Goal: Task Accomplishment & Management: Complete application form

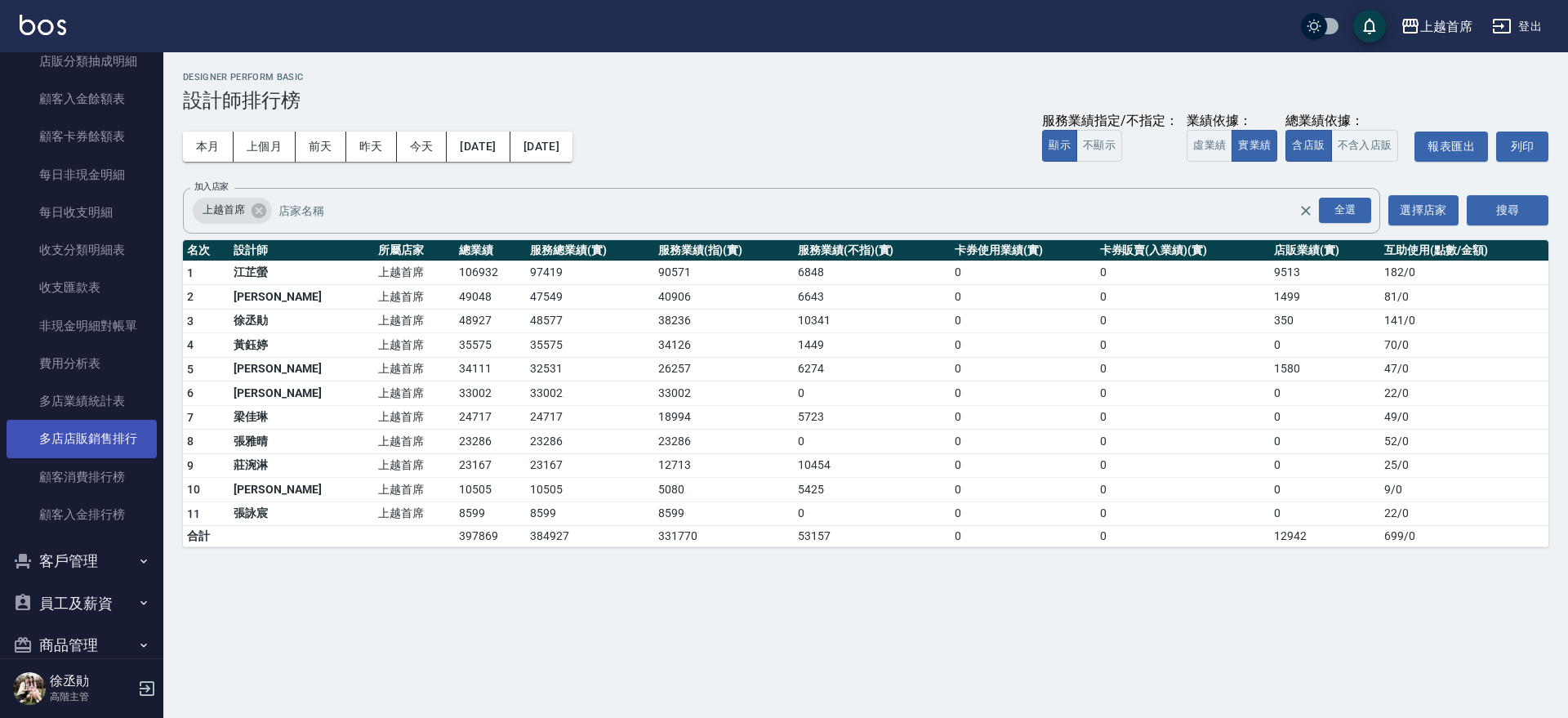
scroll to position [1254, 0]
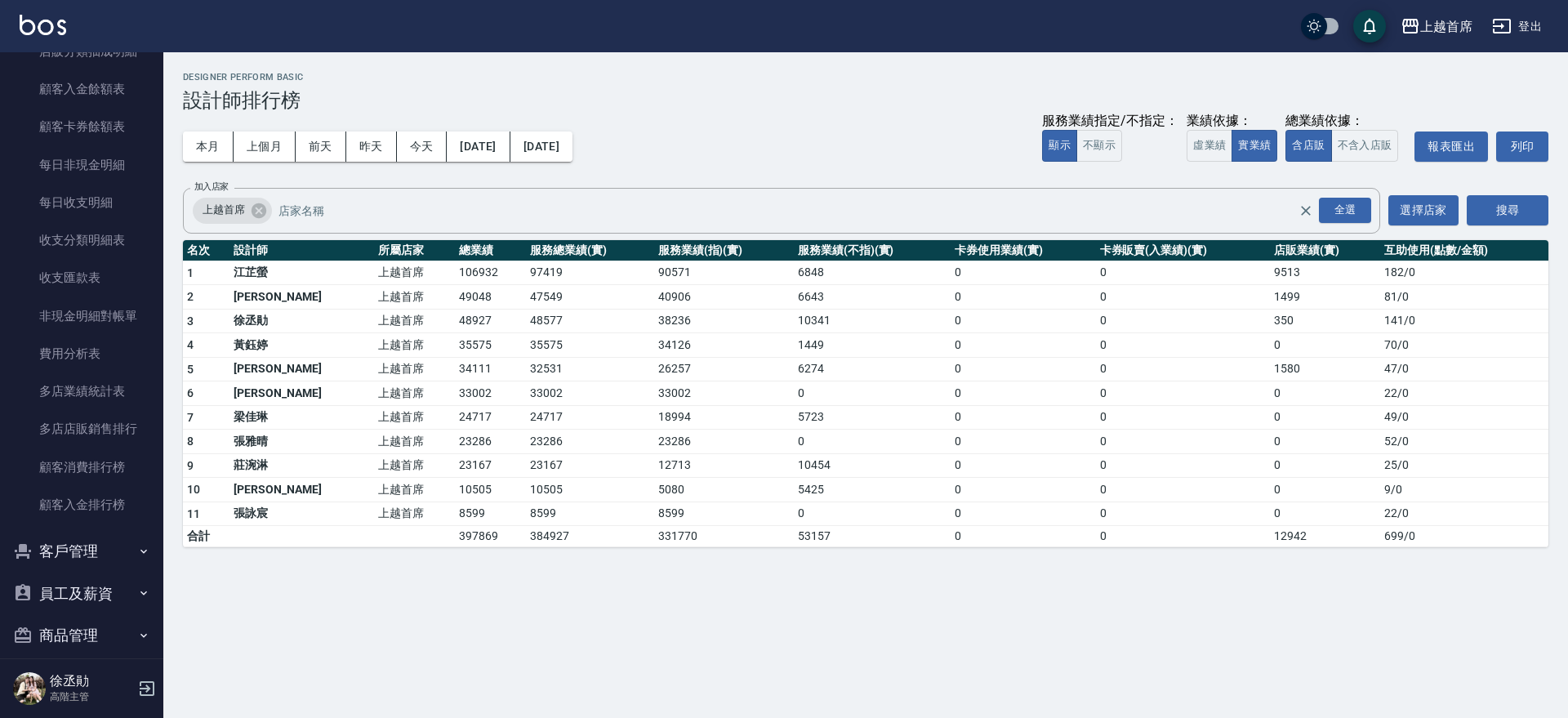
drag, startPoint x: 153, startPoint y: 445, endPoint x: 157, endPoint y: 437, distance: 8.9
click at [157, 437] on nav "櫃檯作業 打帳單 帳單列表 掛單列表 座位開單 營業儀表板 現金收支登錄 高階收支登錄 材料自購登錄 每日結帳 排班表 現場電腦打卡 掃碼打卡 預約管理 預約…" at bounding box center [82, 355] width 164 height 606
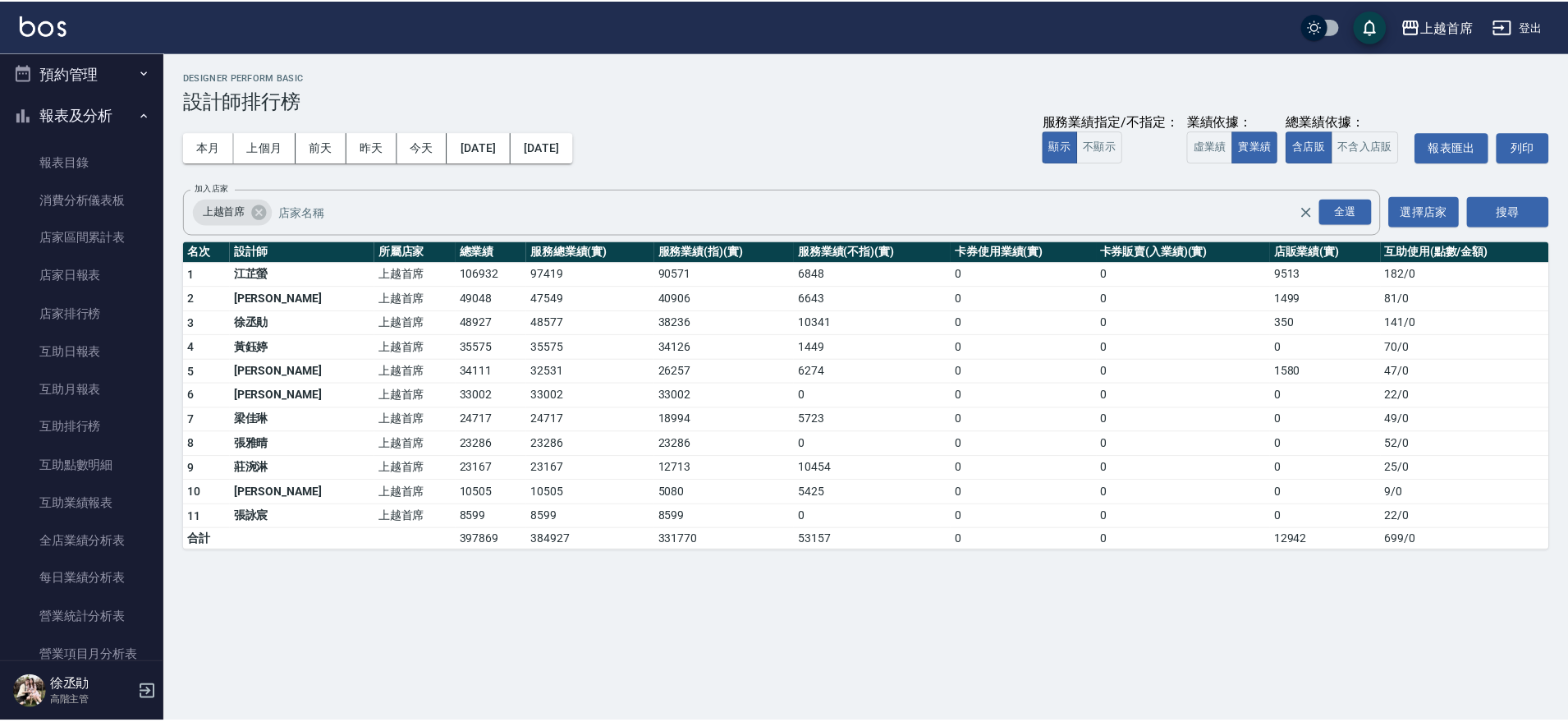
scroll to position [0, 0]
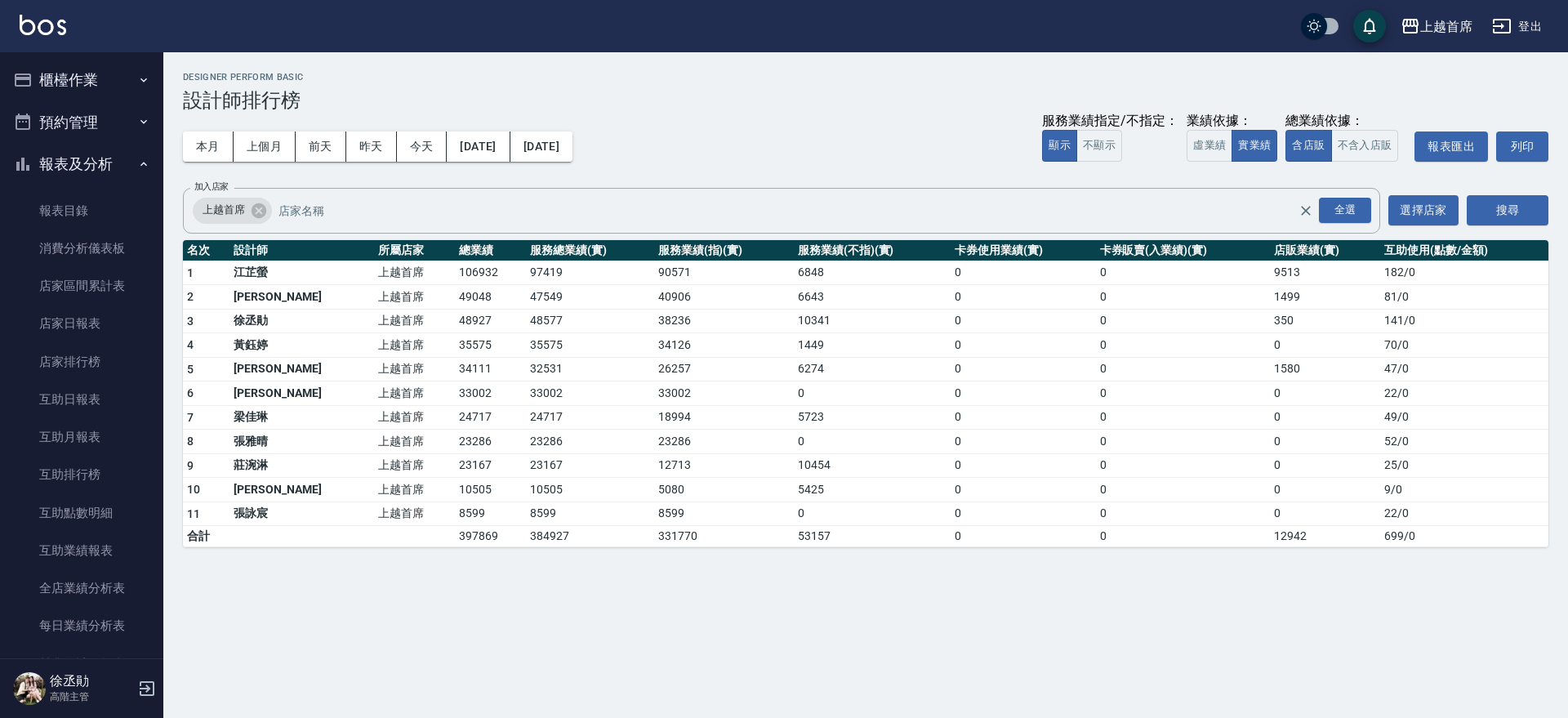
click at [100, 154] on button "報表及分析" at bounding box center [81, 164] width 150 height 43
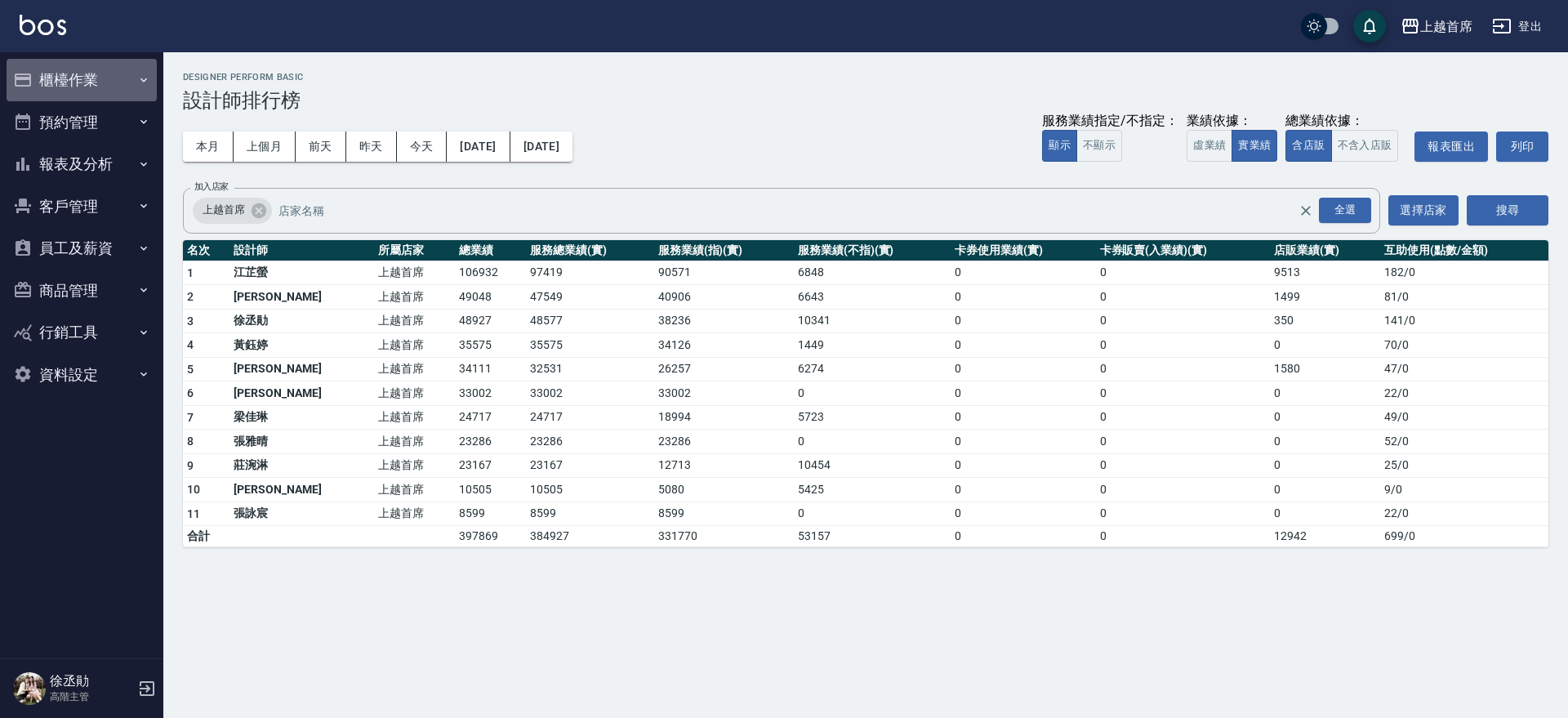
click at [85, 68] on button "櫃檯作業" at bounding box center [81, 80] width 150 height 43
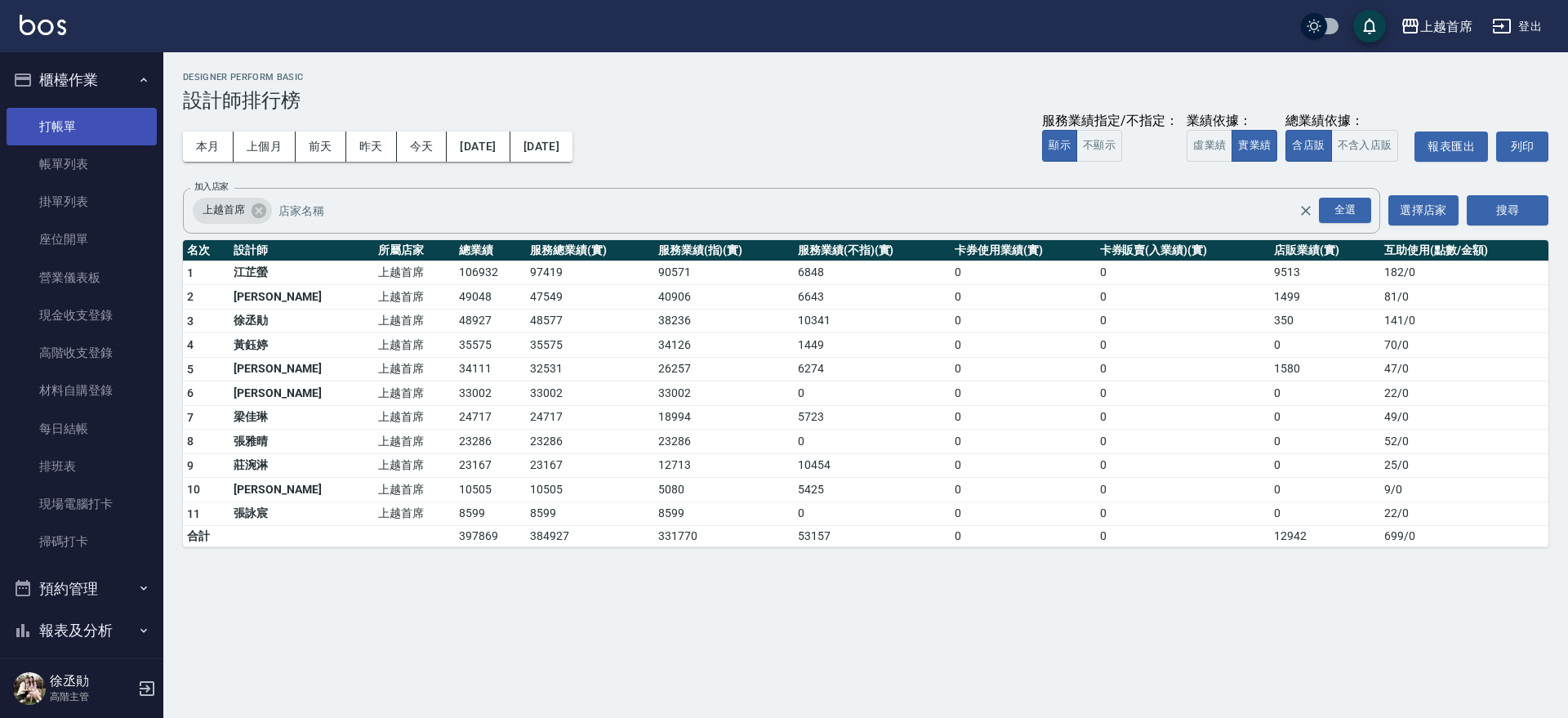
click at [70, 123] on link "打帳單" at bounding box center [81, 126] width 150 height 37
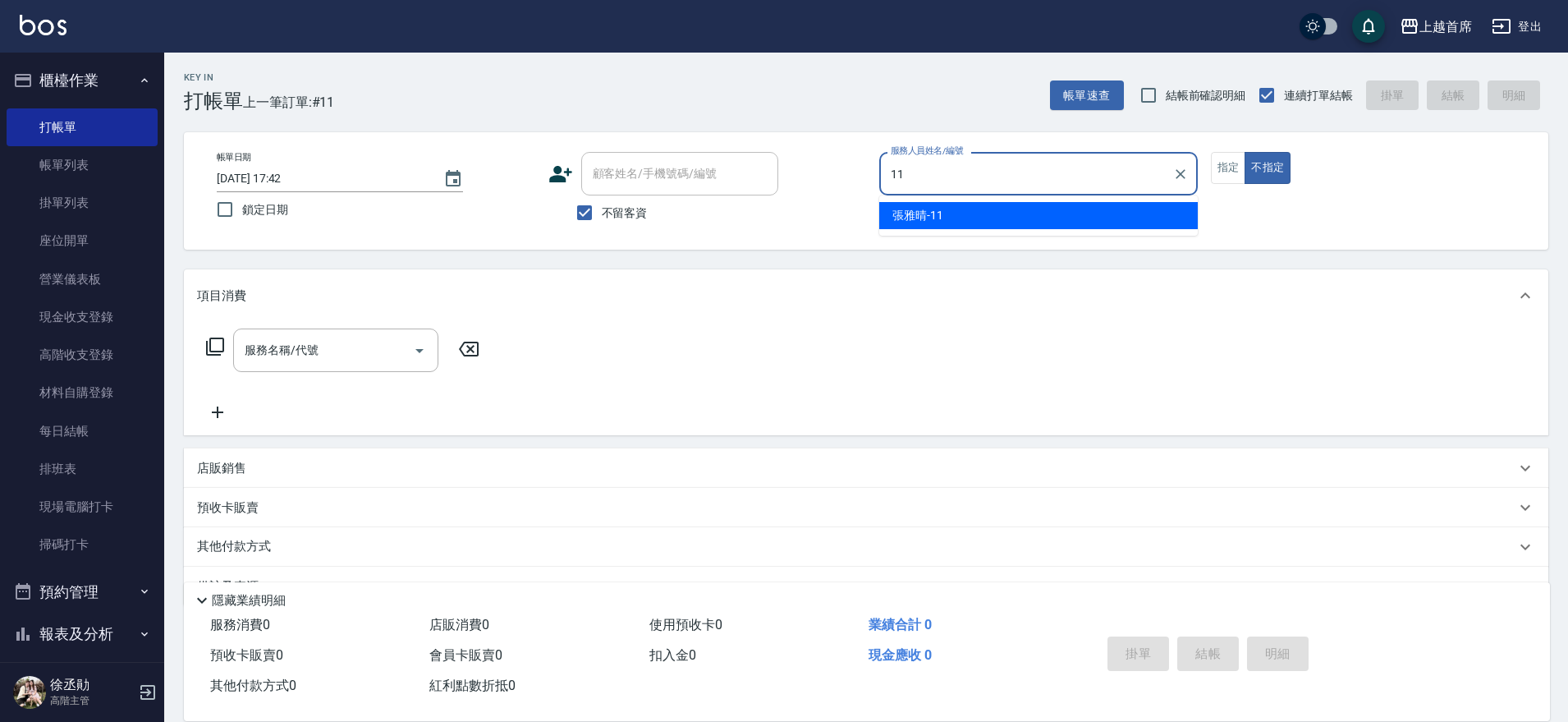
type input "[PERSON_NAME]-11"
type button "false"
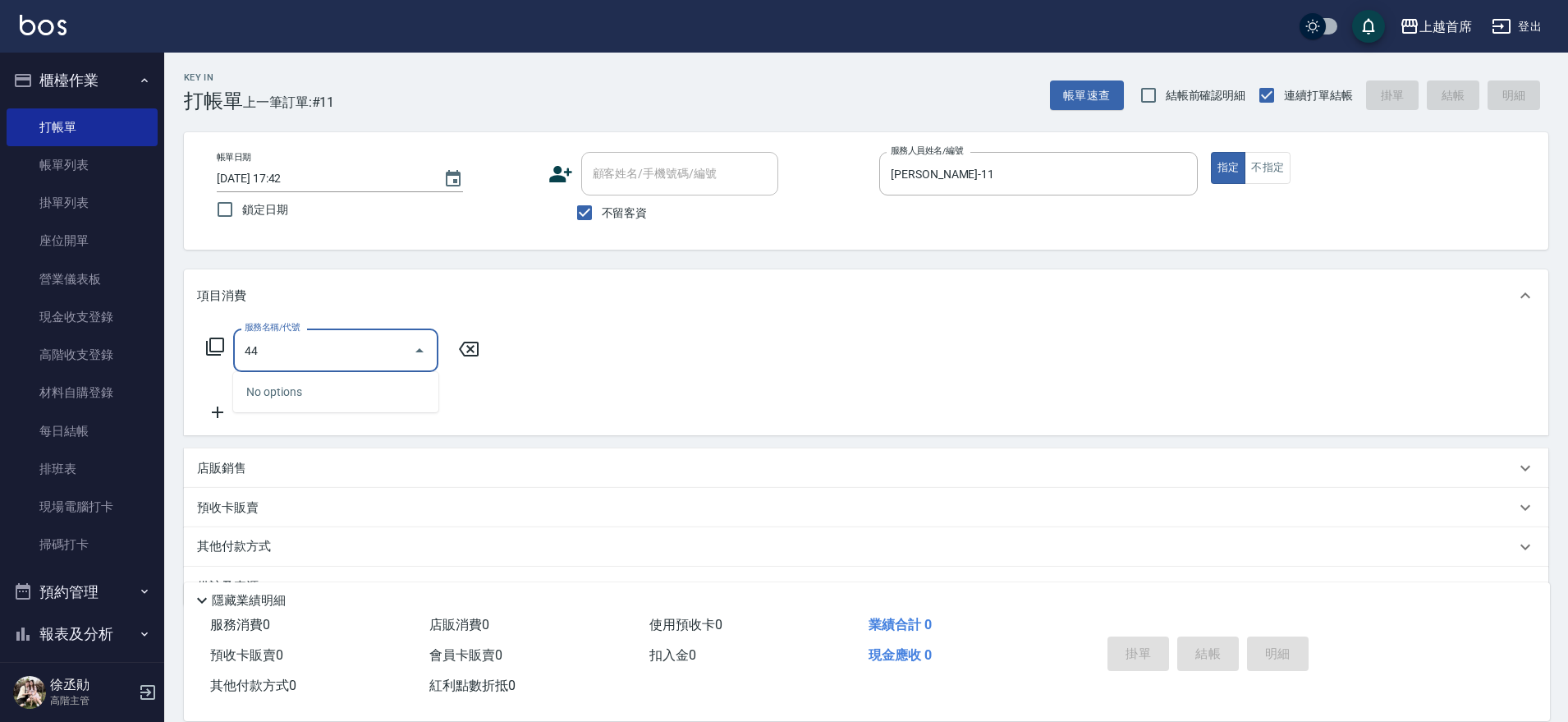
type input "4"
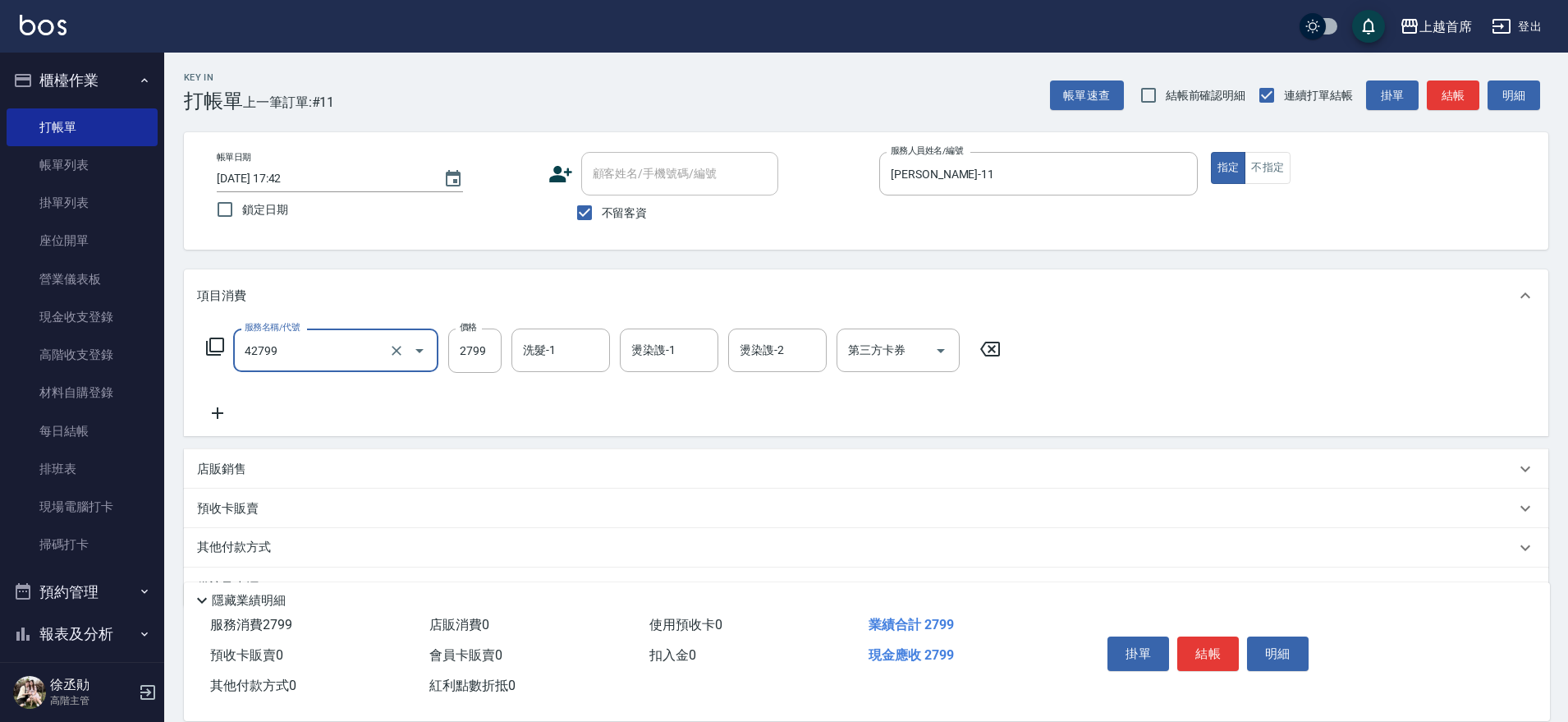
type input "染髮B餐(42799)"
type input "2499"
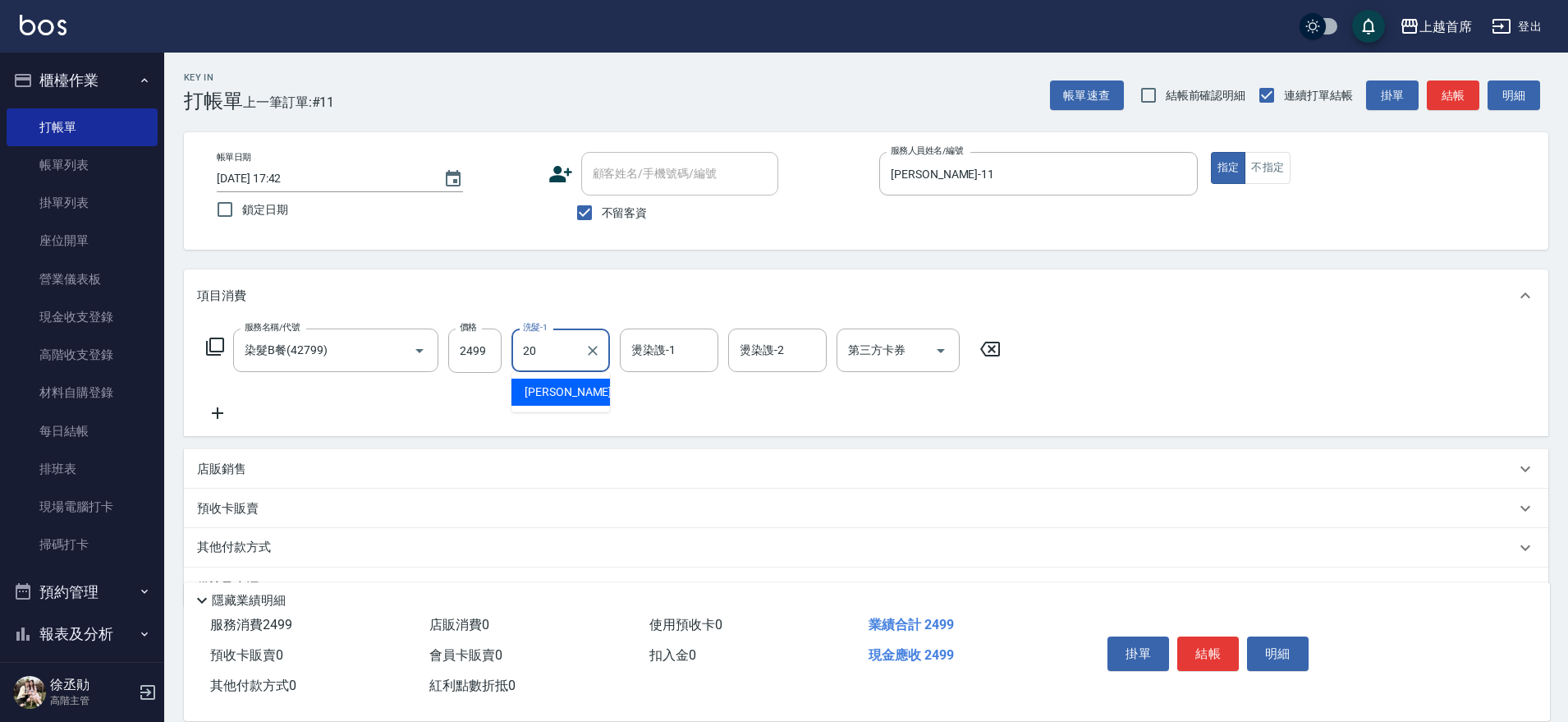
type input "[PERSON_NAME]-20"
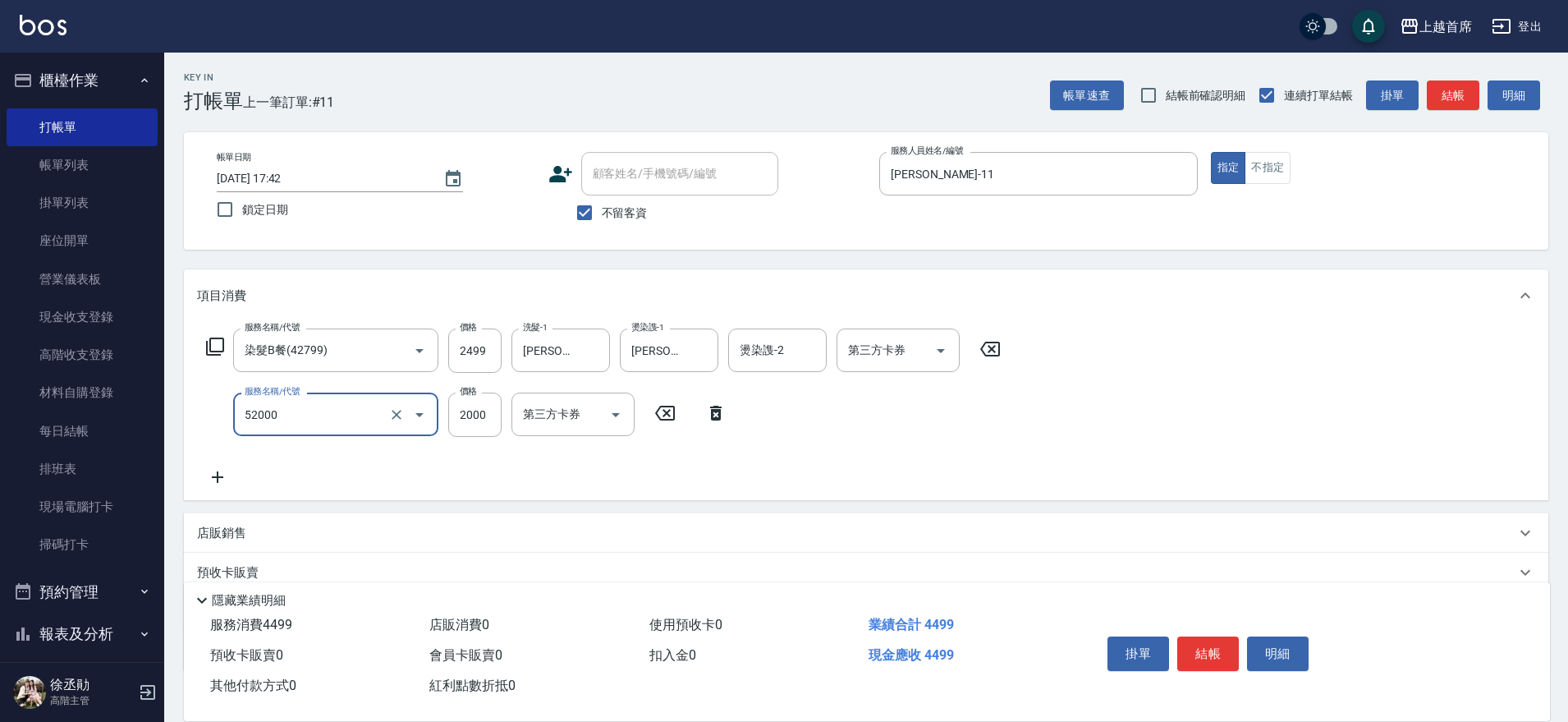
type input "黑耀光護髮(52000)"
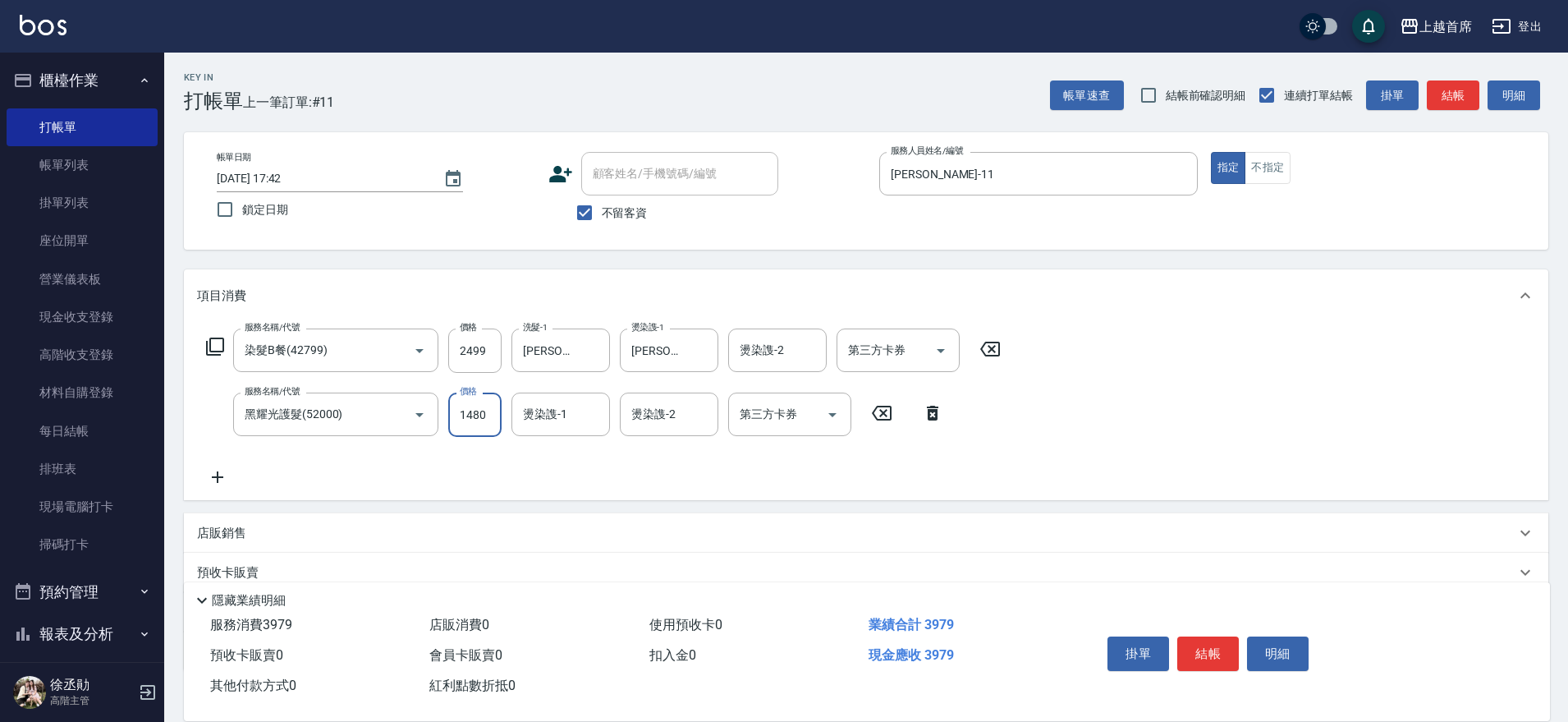
type input "1480"
type input "[PERSON_NAME]-20"
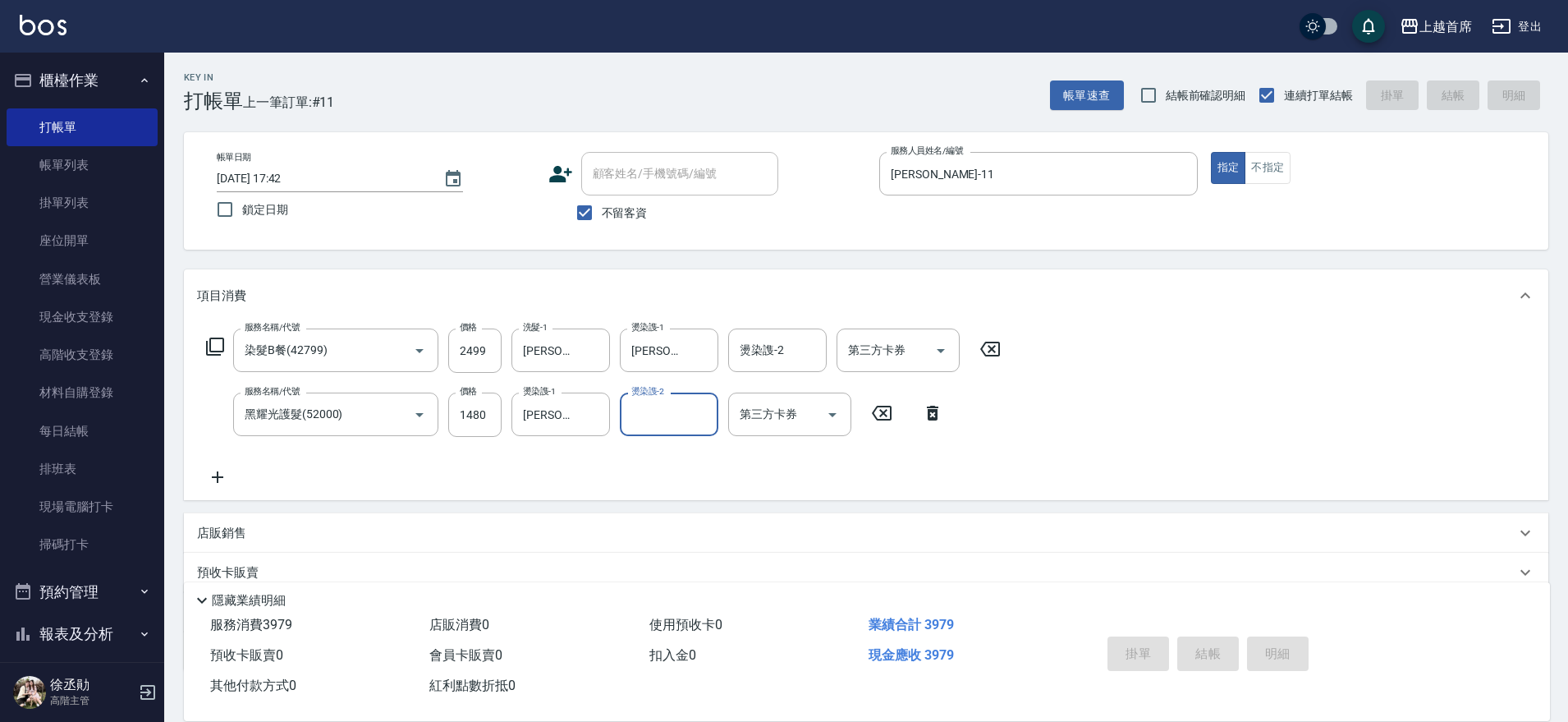
type input "[DATE] 17:43"
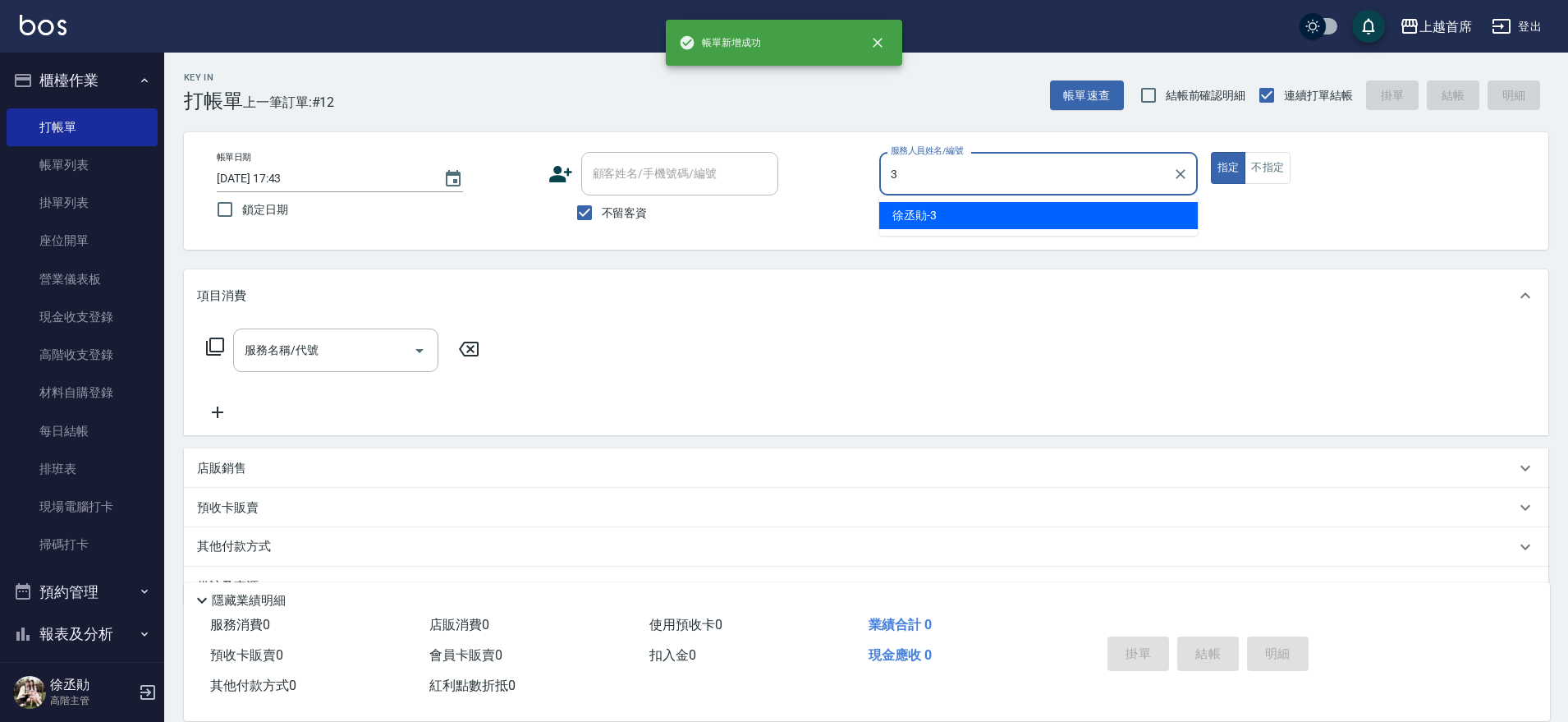
type input "[PERSON_NAME]-3"
type button "true"
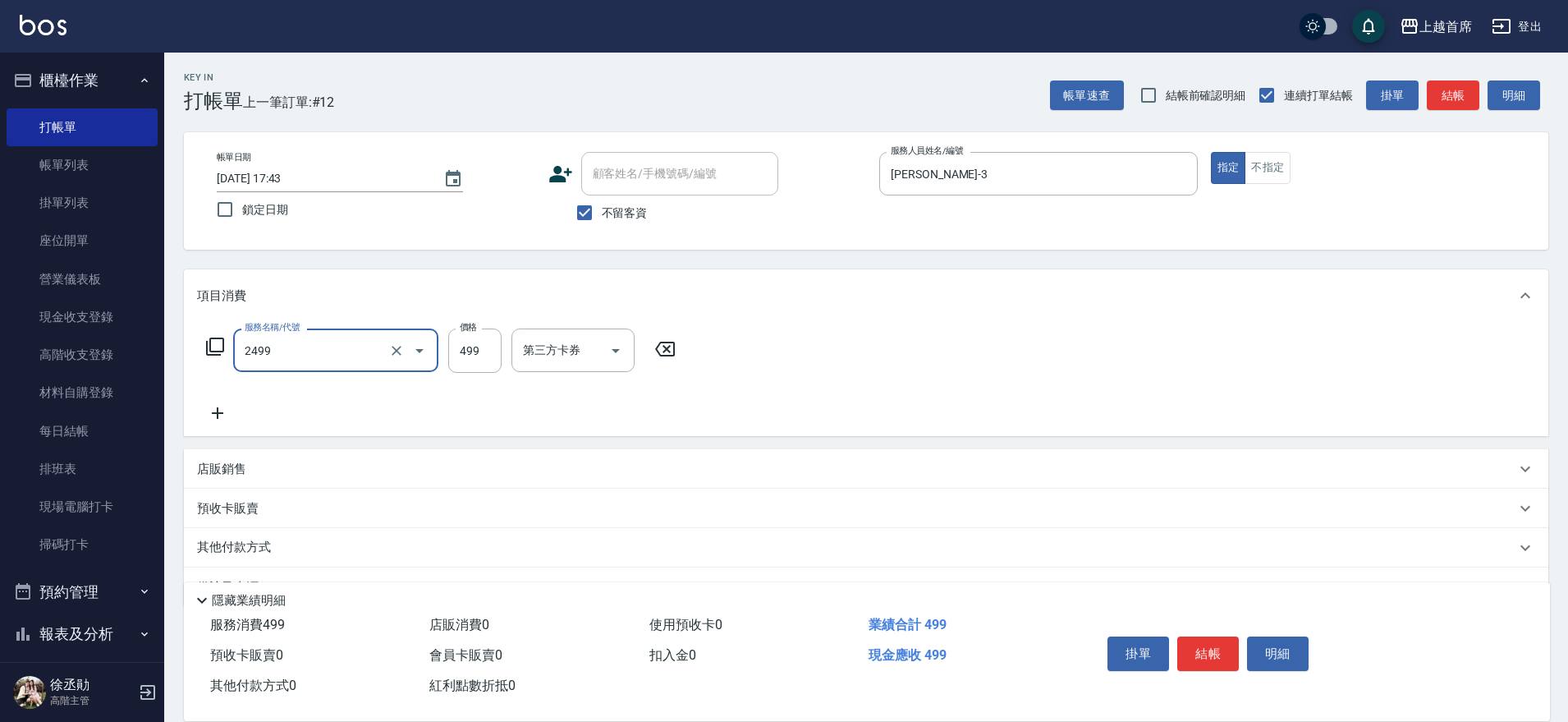
type input "499海鹽洗剪套餐(2499)"
type input "2"
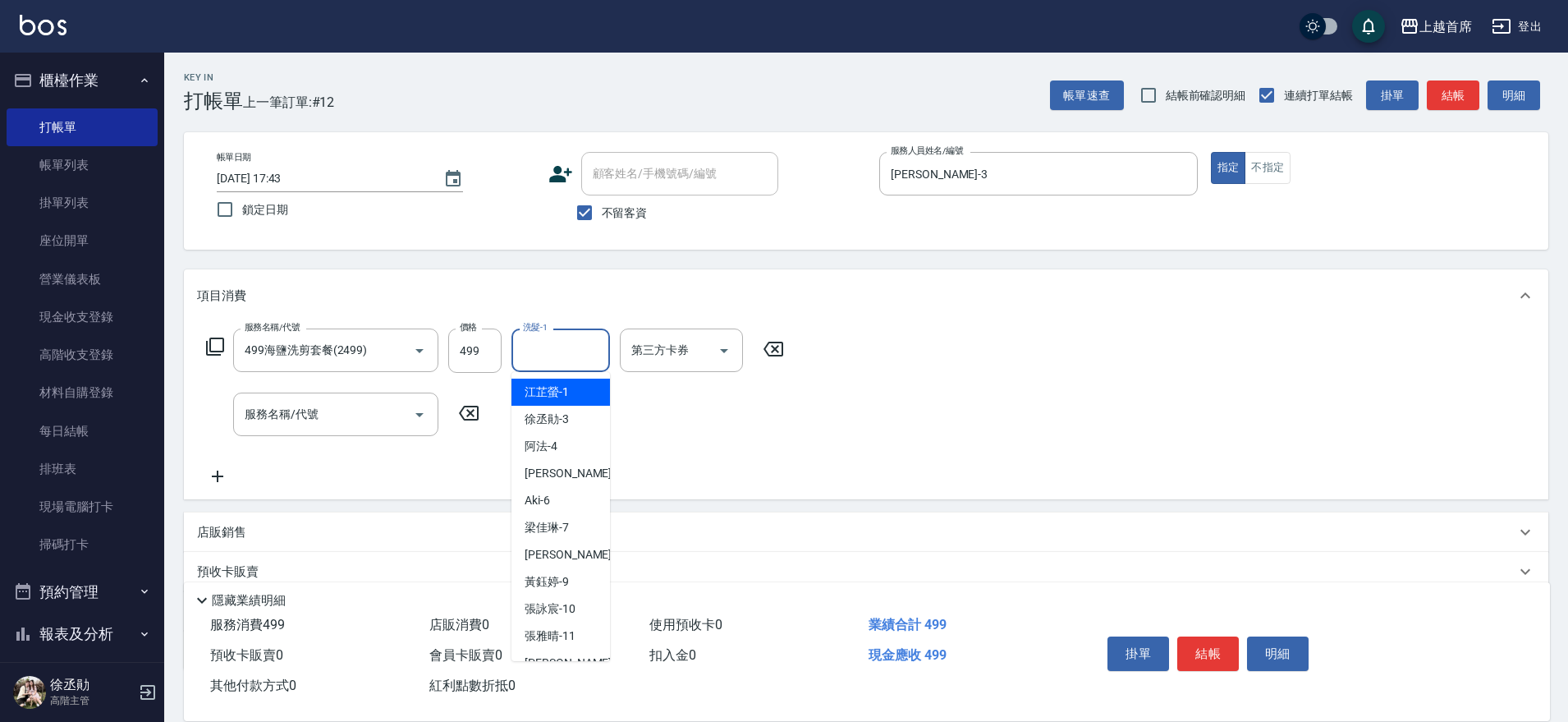
click at [544, 335] on div "洗髮-1 洗髮-1" at bounding box center [560, 350] width 98 height 44
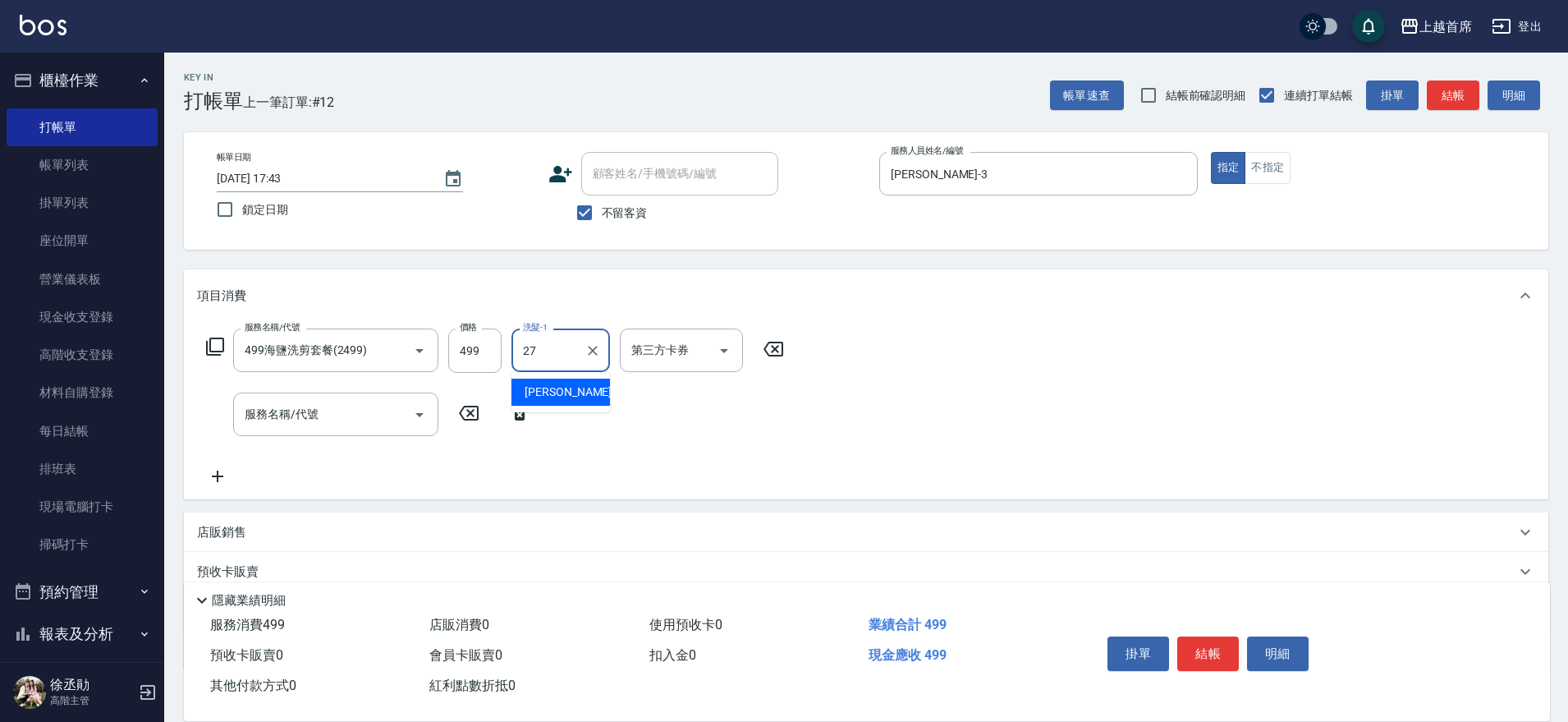
type input "[PERSON_NAME]-27"
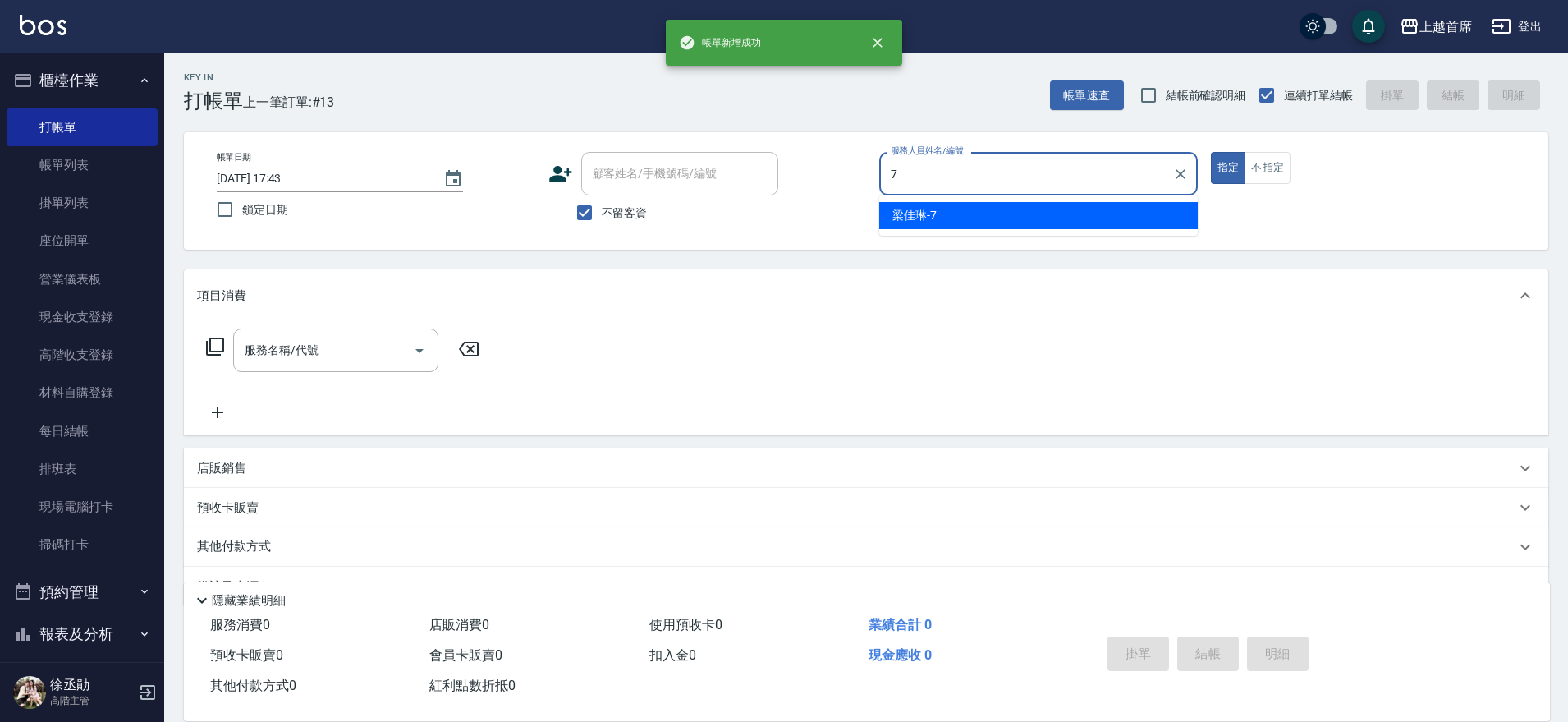
type input "[PERSON_NAME]-7"
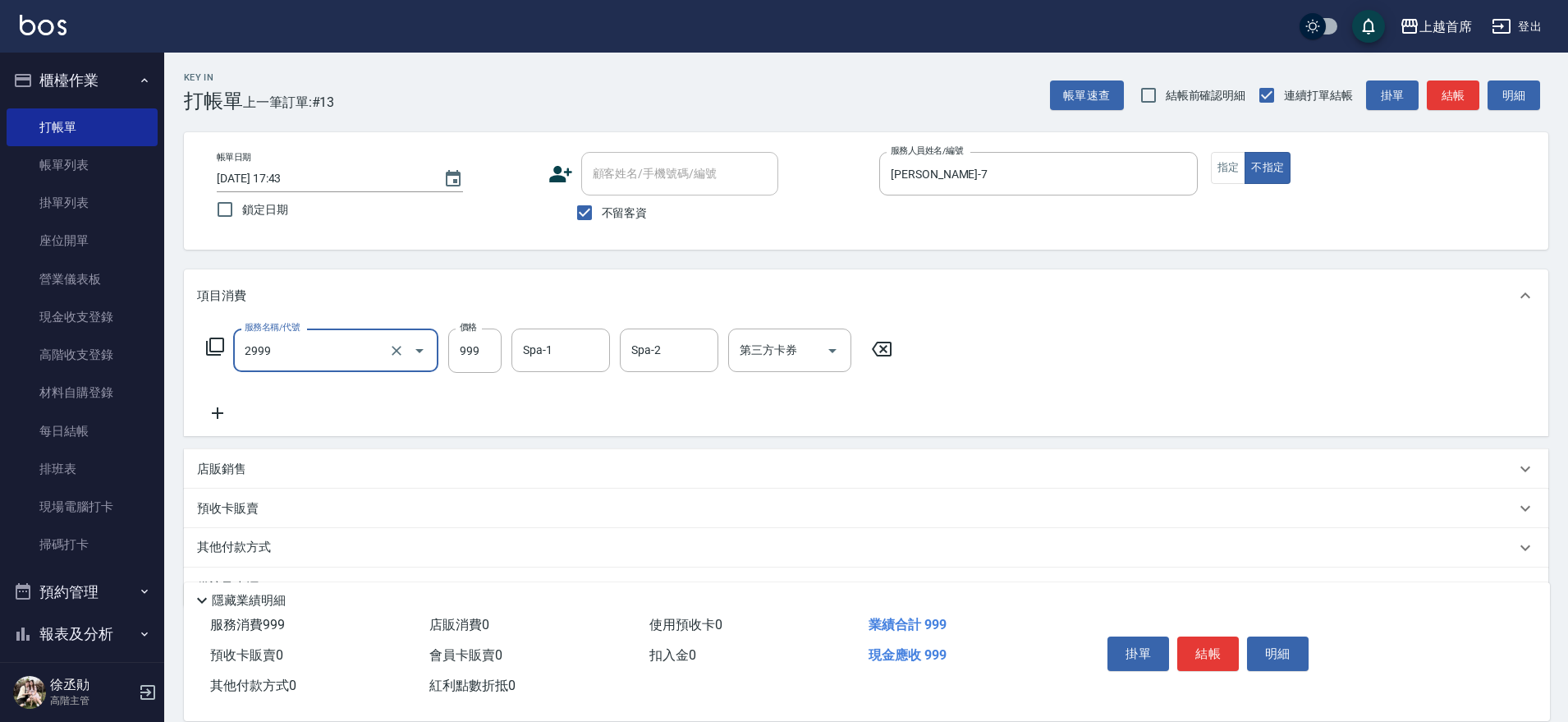
type input "spa精油洗剪套餐999(2999)"
type input "[PERSON_NAME]-24"
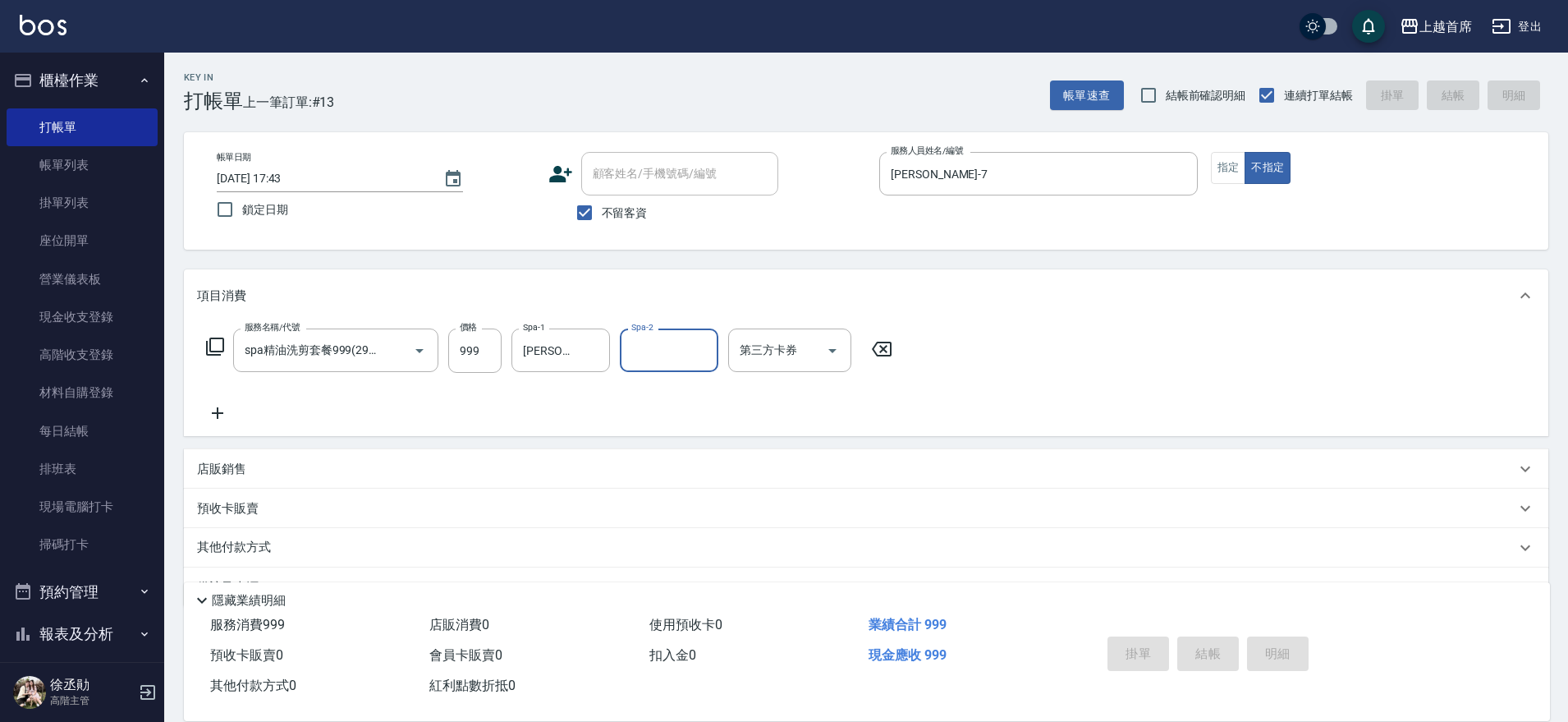
type input "[DATE] 17:44"
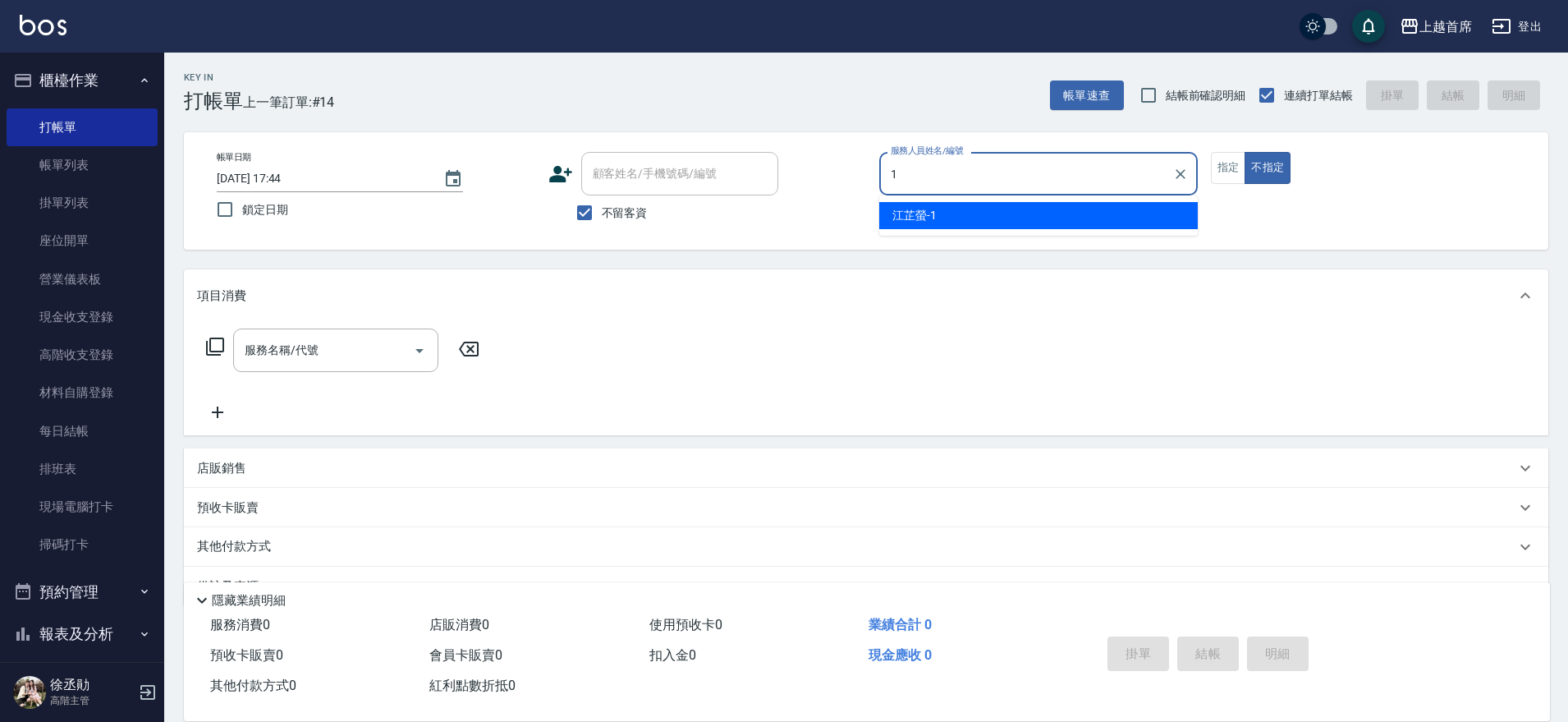
type input "[PERSON_NAME]-1"
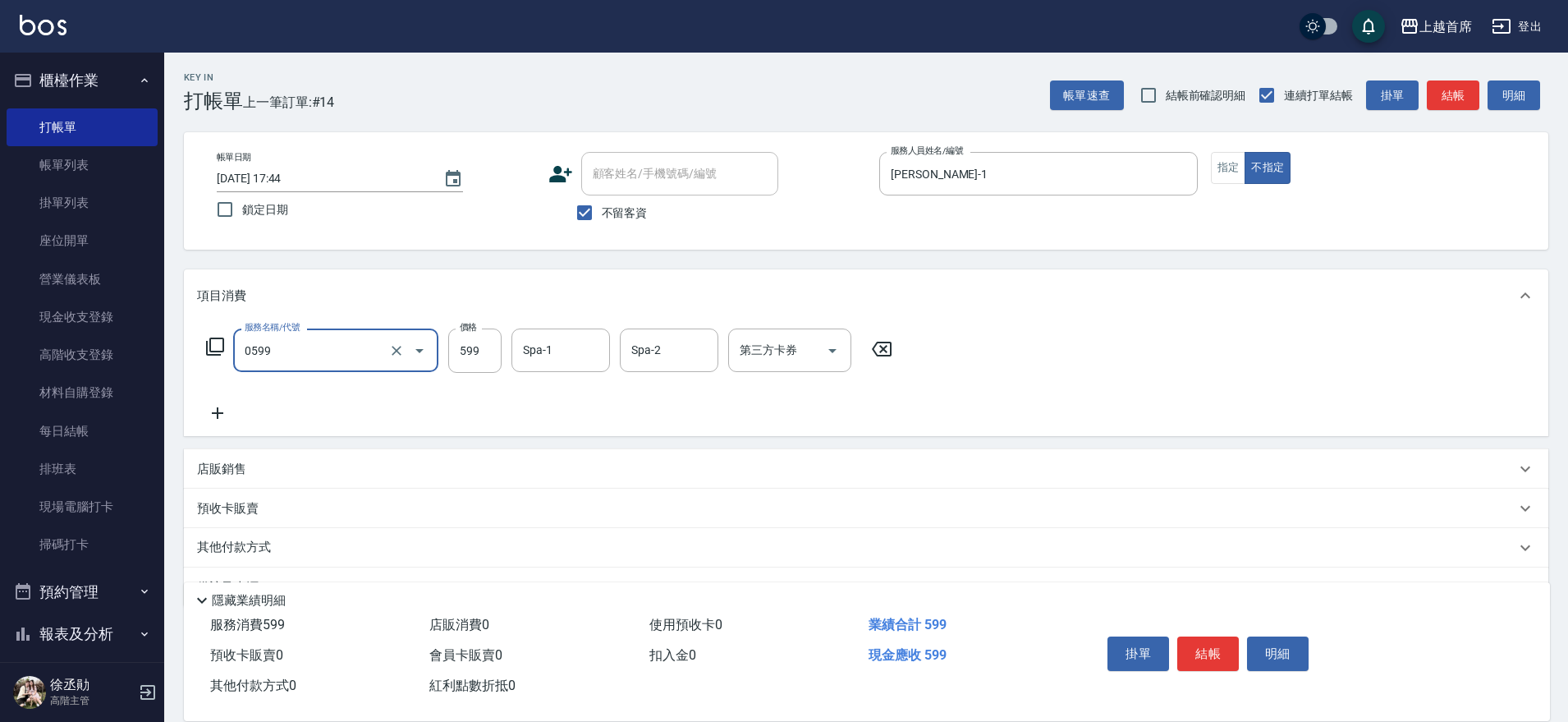
type input "[PERSON_NAME]spa(0599)"
type input "[PERSON_NAME]-16"
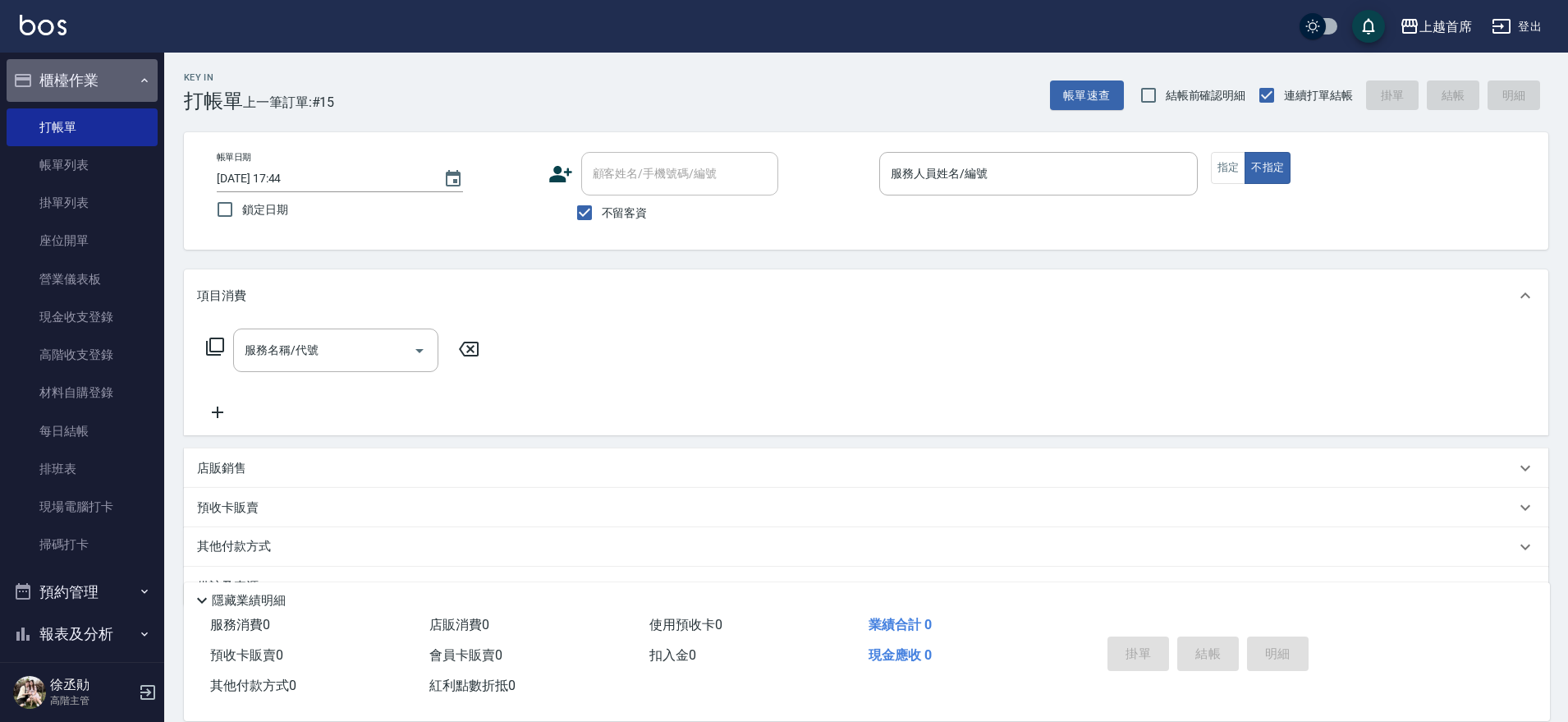
click at [82, 70] on button "櫃檯作業" at bounding box center [81, 80] width 151 height 43
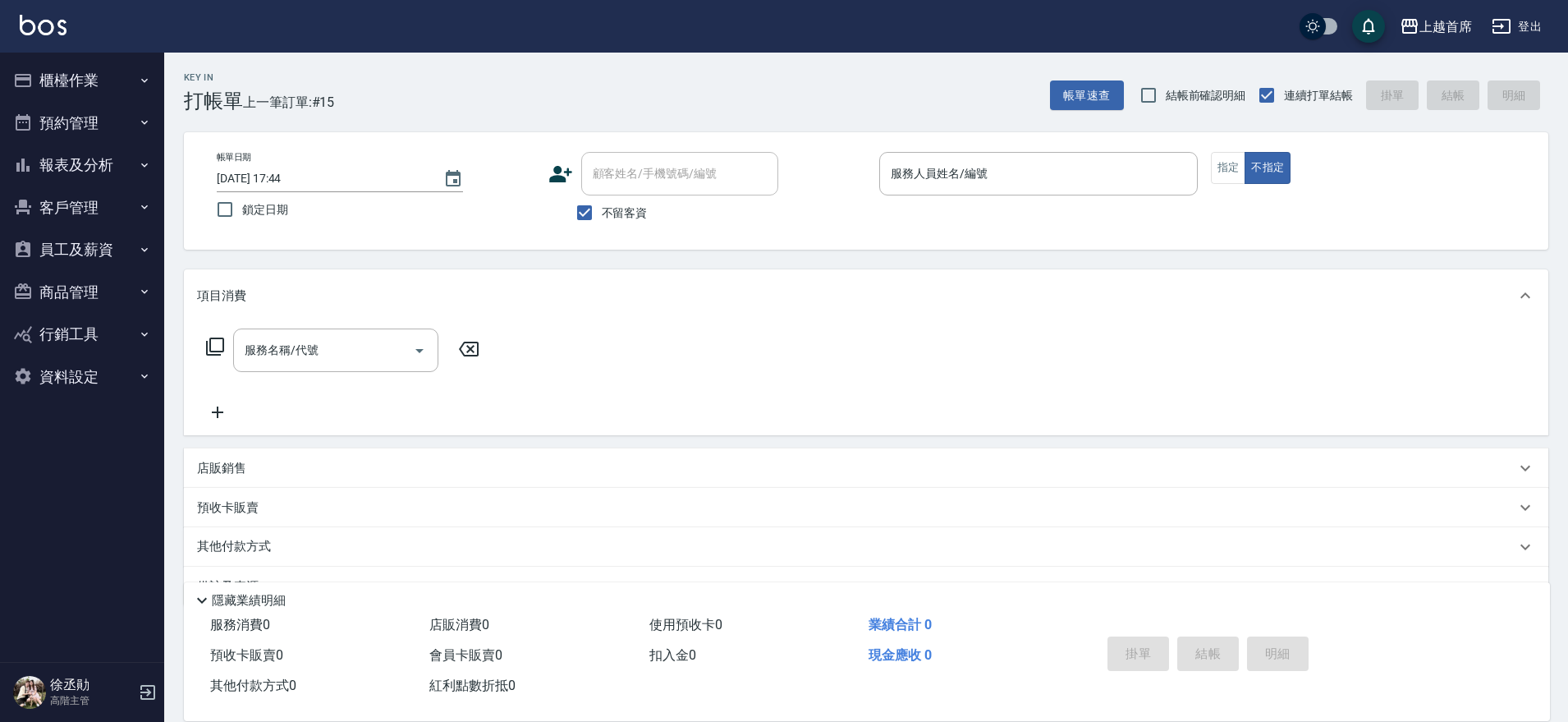
click at [120, 245] on button "員工及薪資" at bounding box center [81, 249] width 151 height 43
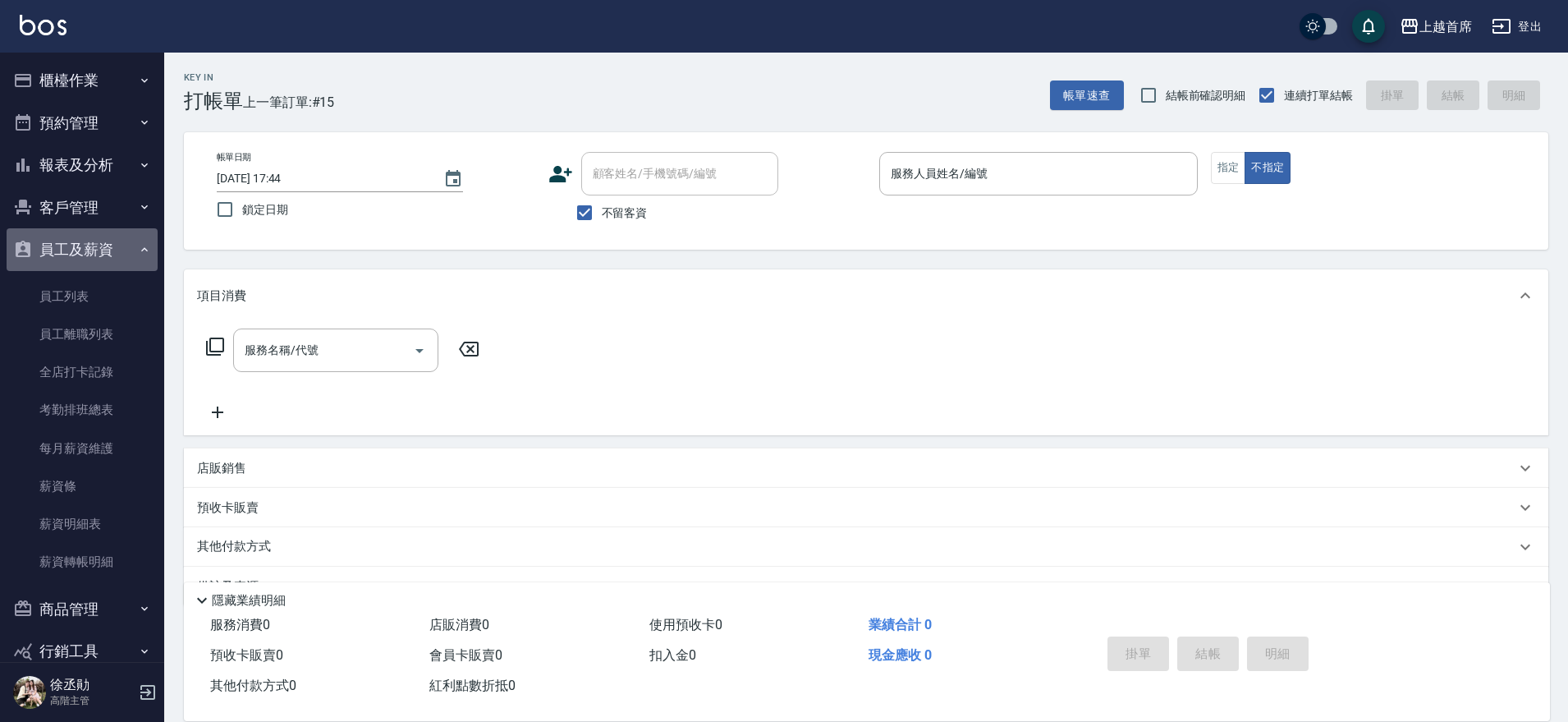
click at [120, 245] on button "員工及薪資" at bounding box center [81, 249] width 151 height 43
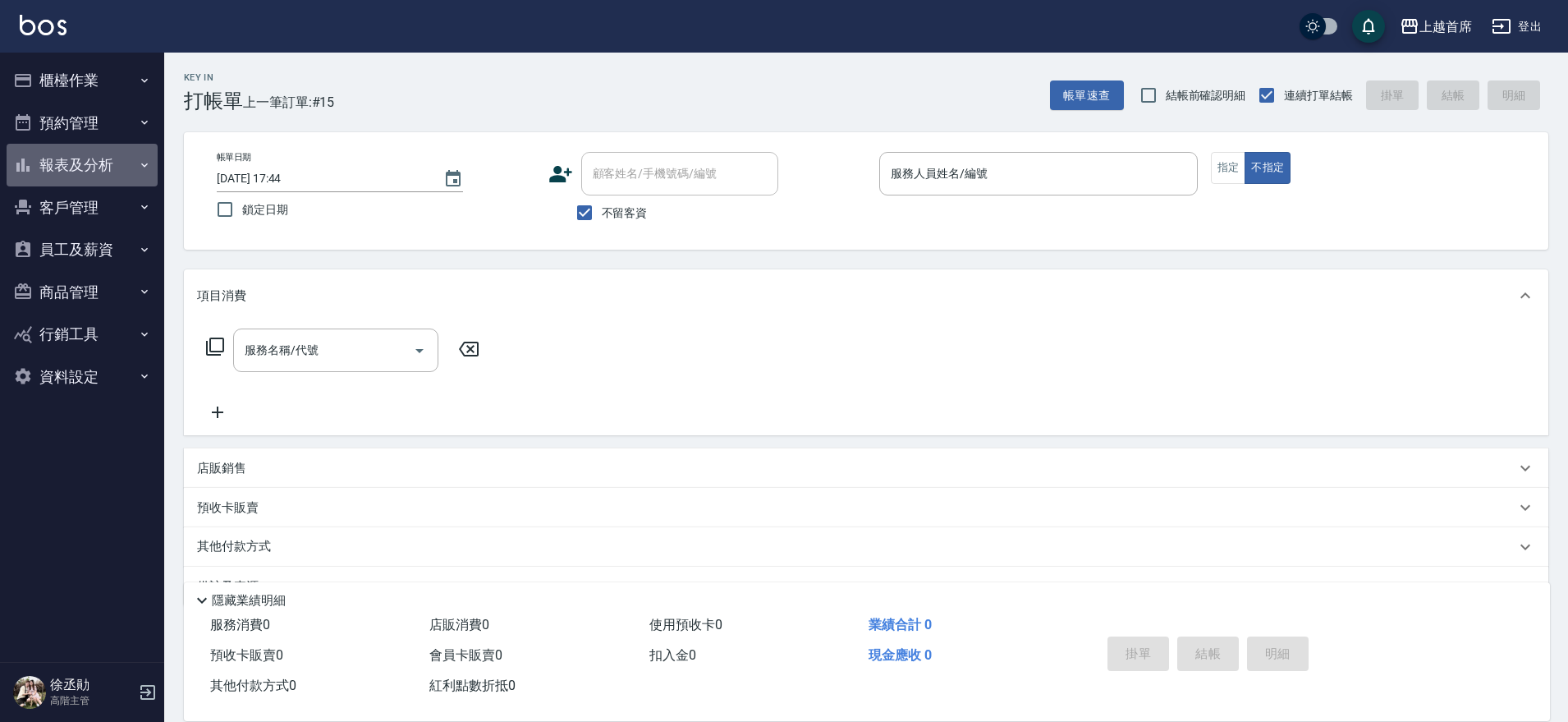
click at [95, 153] on button "報表及分析" at bounding box center [81, 165] width 151 height 43
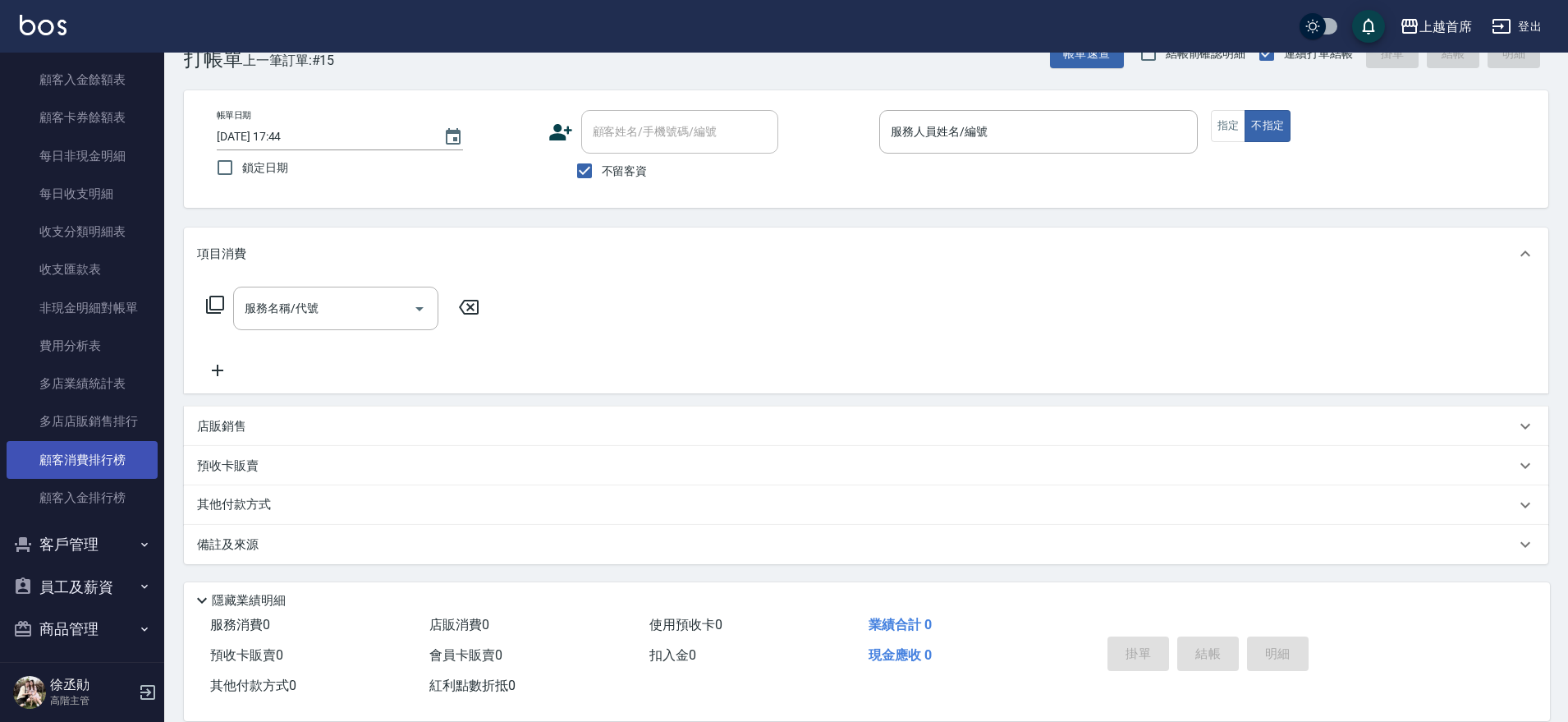
scroll to position [1249, 0]
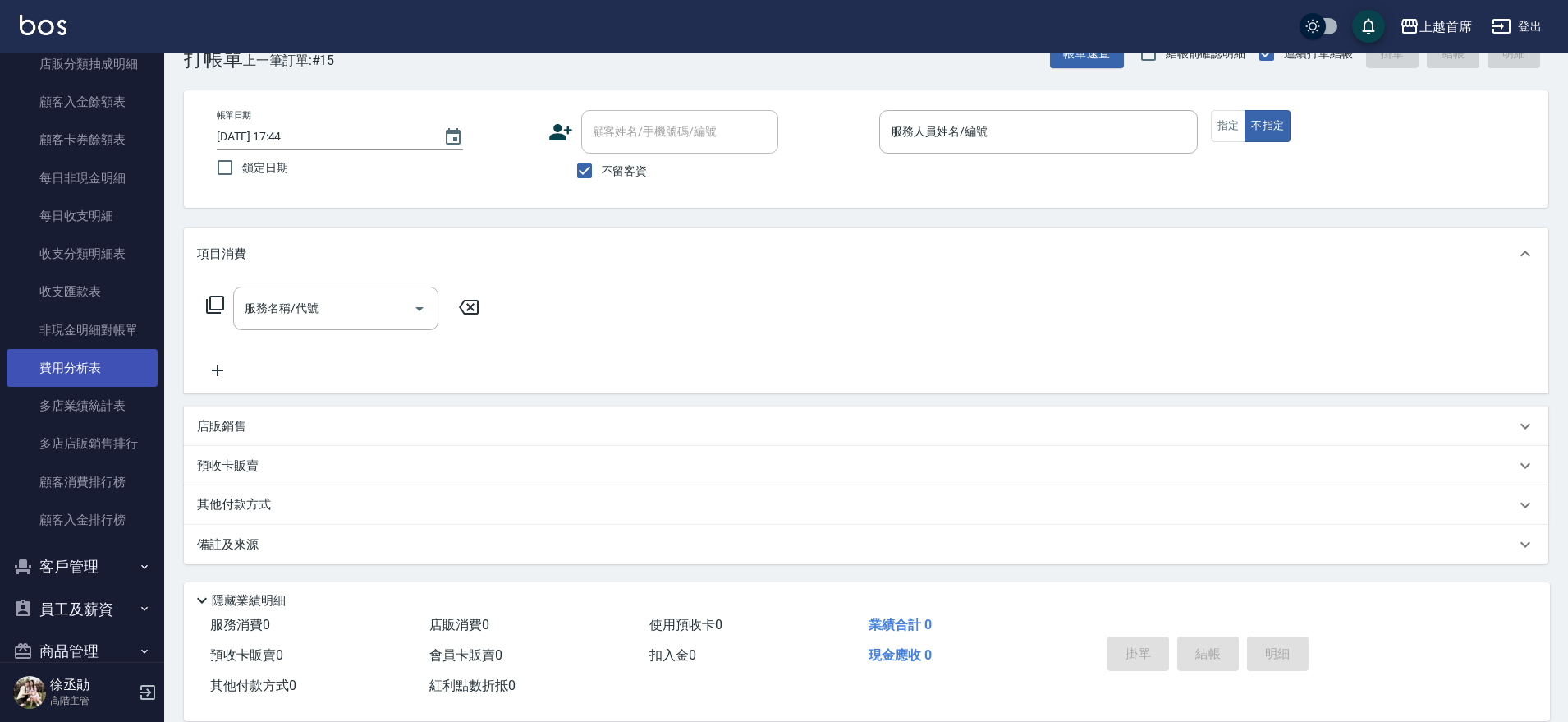
click at [87, 359] on link "費用分析表" at bounding box center [81, 368] width 151 height 38
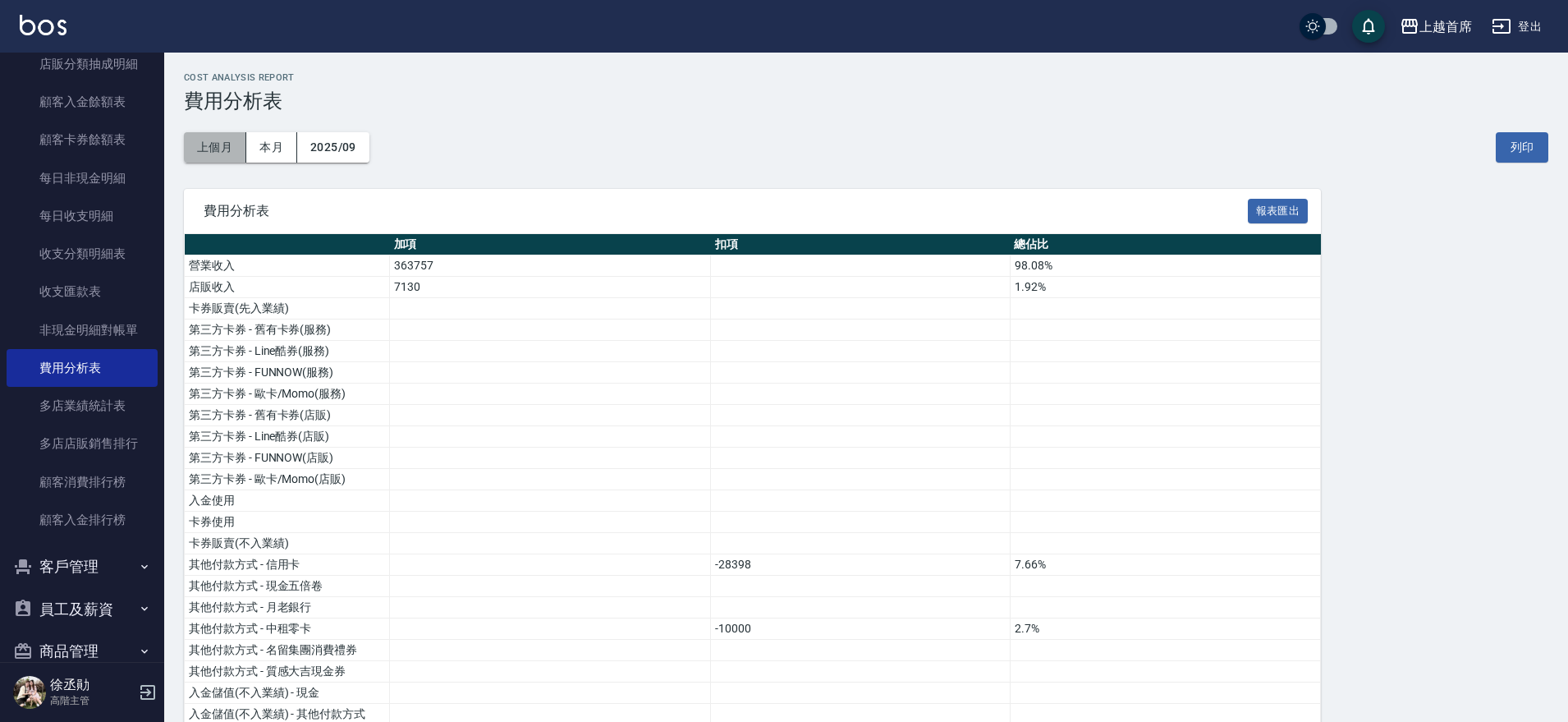
click at [218, 142] on button "上個月" at bounding box center [215, 147] width 63 height 30
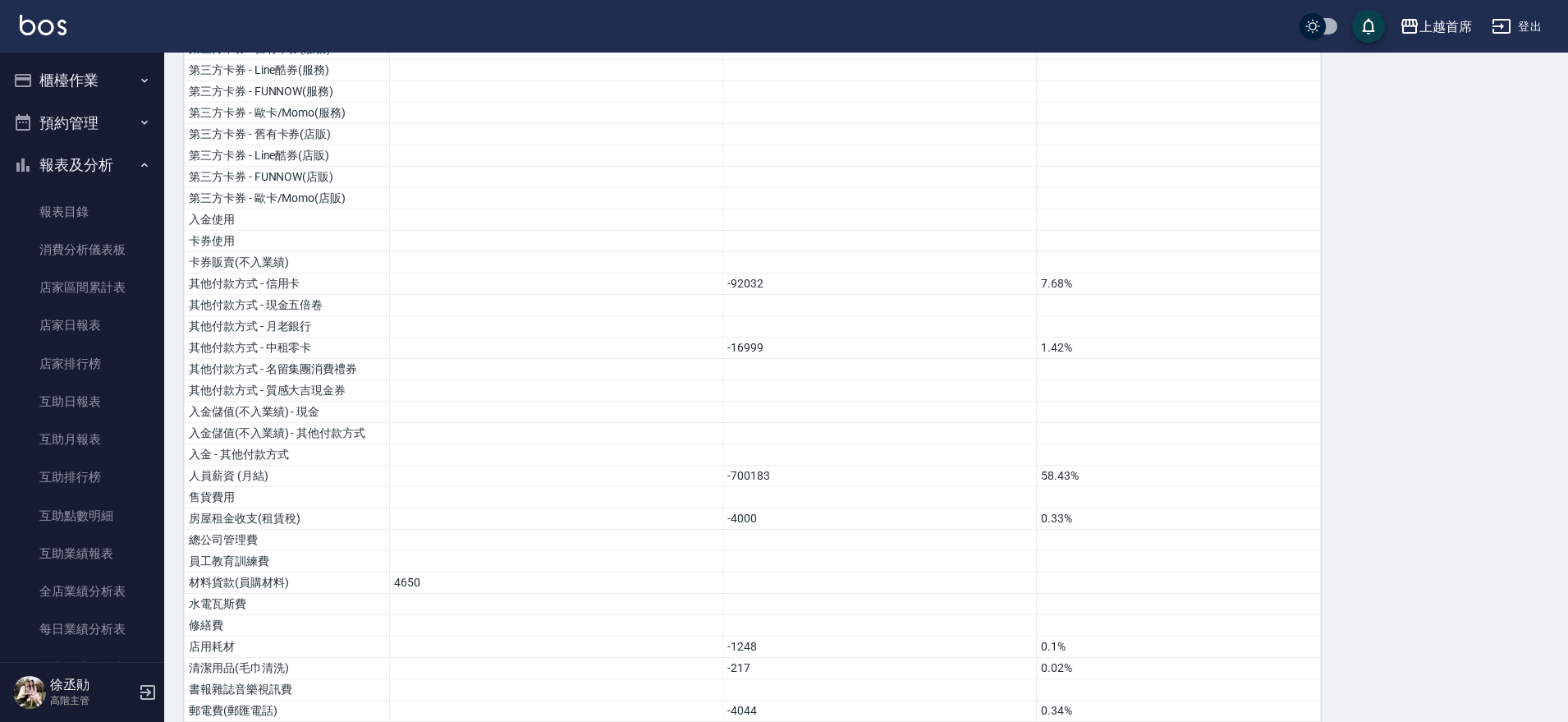
click at [81, 76] on button "櫃檯作業" at bounding box center [81, 80] width 151 height 43
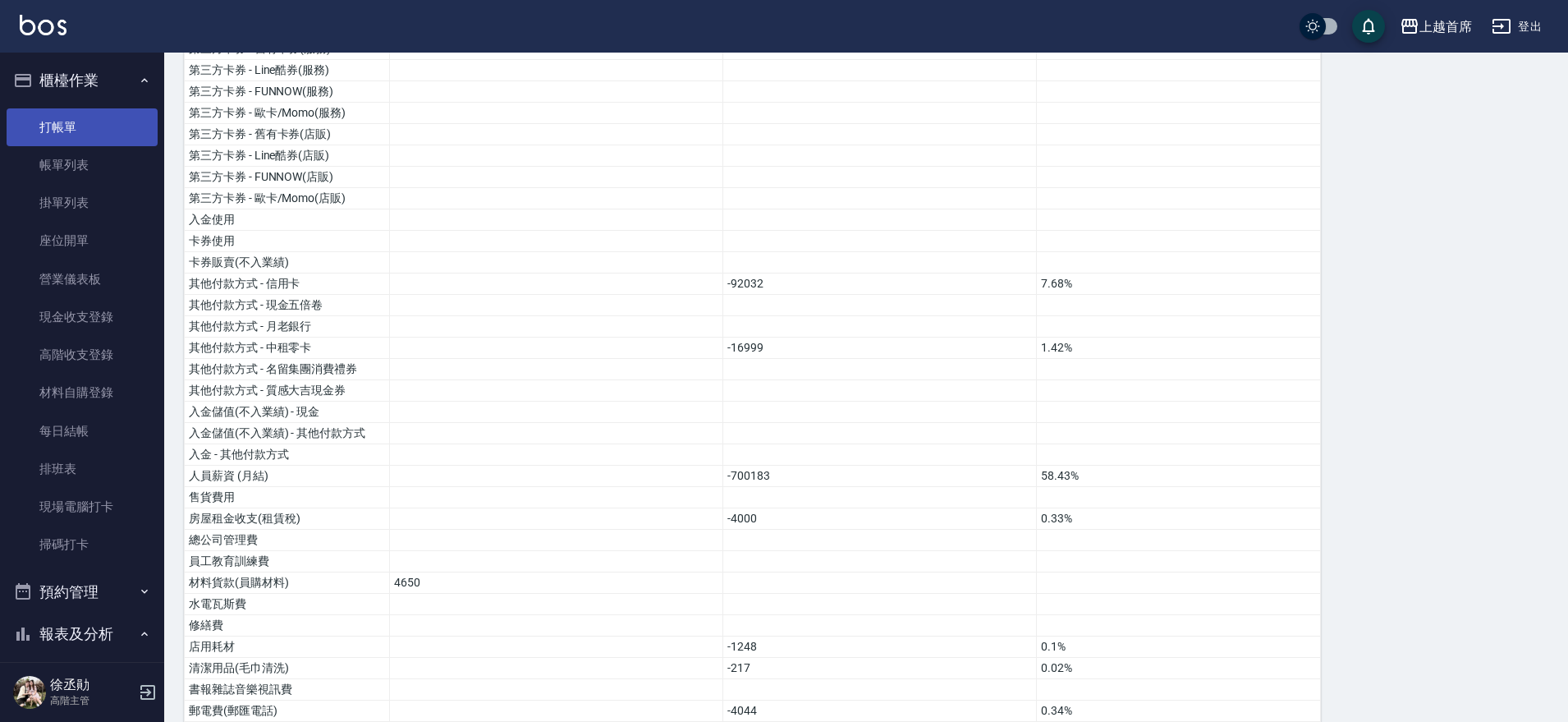
click at [88, 112] on link "打帳單" at bounding box center [81, 127] width 151 height 38
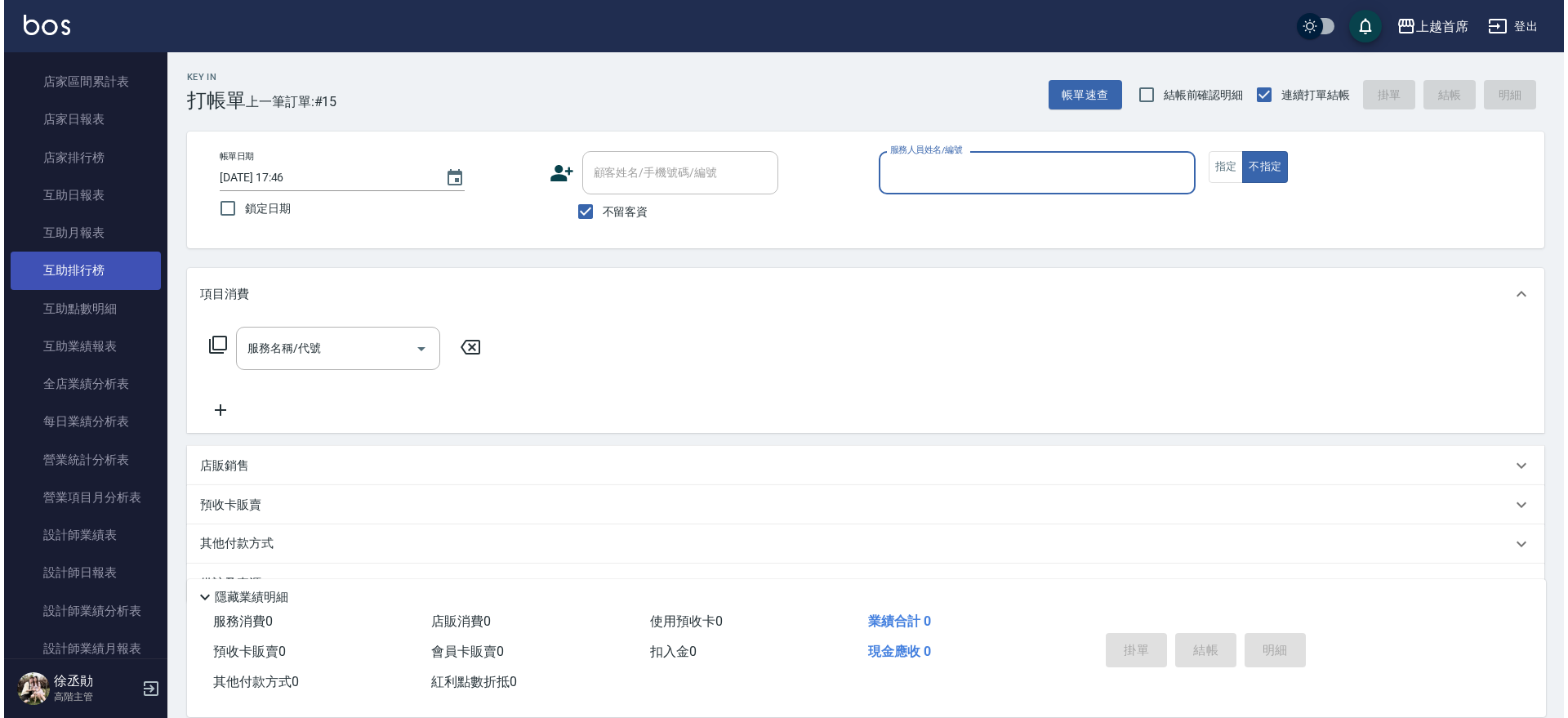
scroll to position [644, 0]
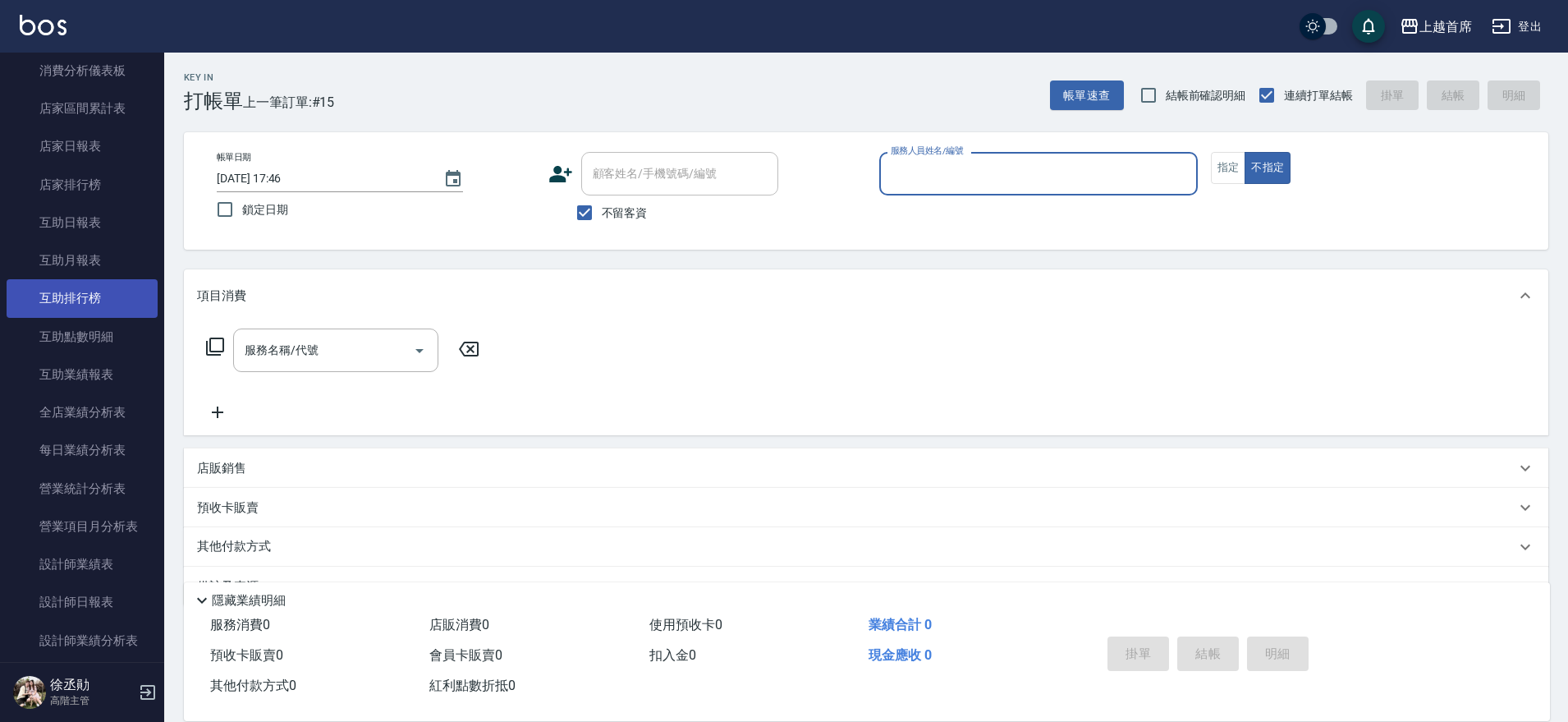
click at [80, 303] on link "互助排行榜" at bounding box center [81, 298] width 151 height 38
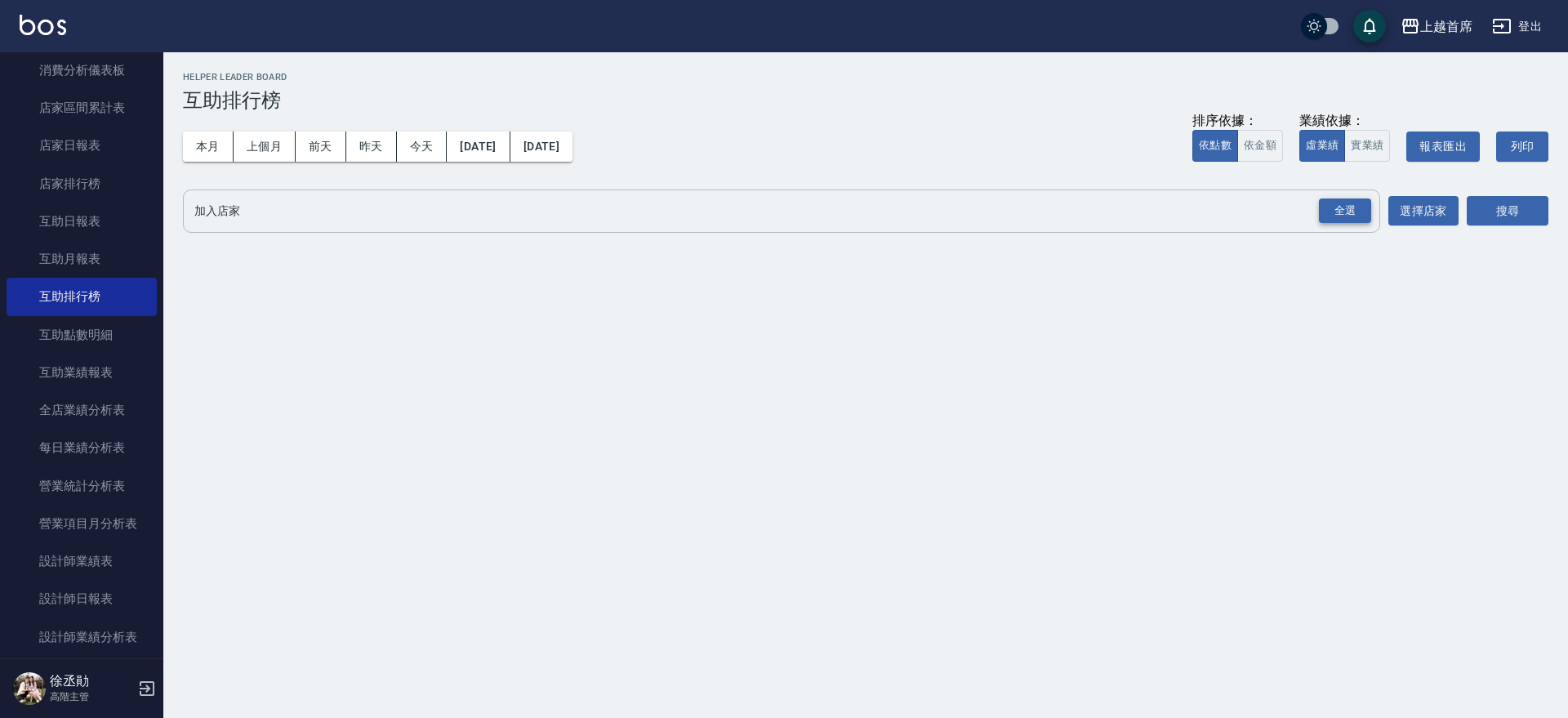
drag, startPoint x: 1349, startPoint y: 214, endPoint x: 1366, endPoint y: 217, distance: 17.3
click at [1354, 215] on div "全選" at bounding box center [1345, 211] width 52 height 25
drag, startPoint x: 1464, startPoint y: 217, endPoint x: 1477, endPoint y: 212, distance: 13.9
click at [1466, 217] on div "加入店家 上越首席 全選 加入店家 選擇店家 搜尋" at bounding box center [866, 211] width 1365 height 45
click at [1479, 212] on button "搜尋" at bounding box center [1508, 211] width 82 height 30
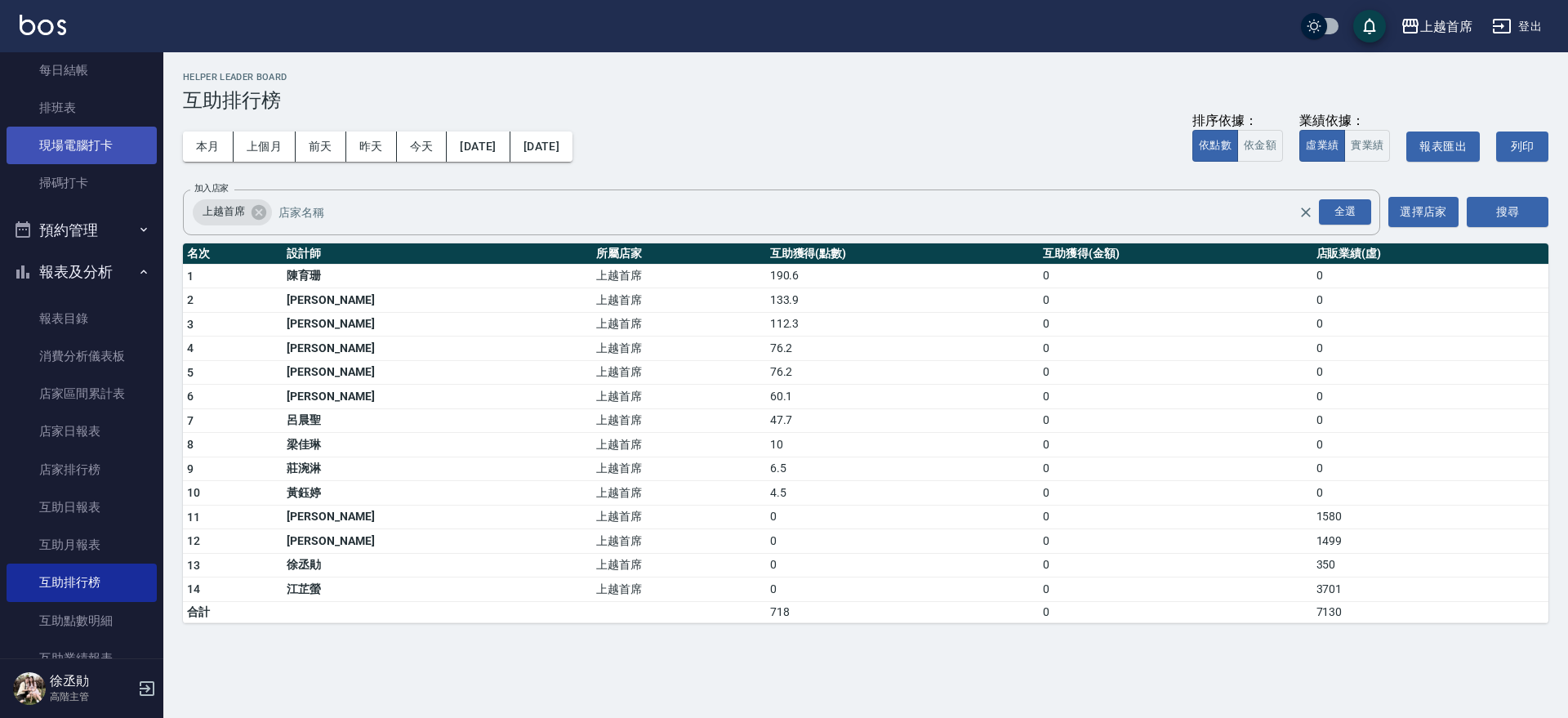
scroll to position [338, 0]
